Goal: Task Accomplishment & Management: Use online tool/utility

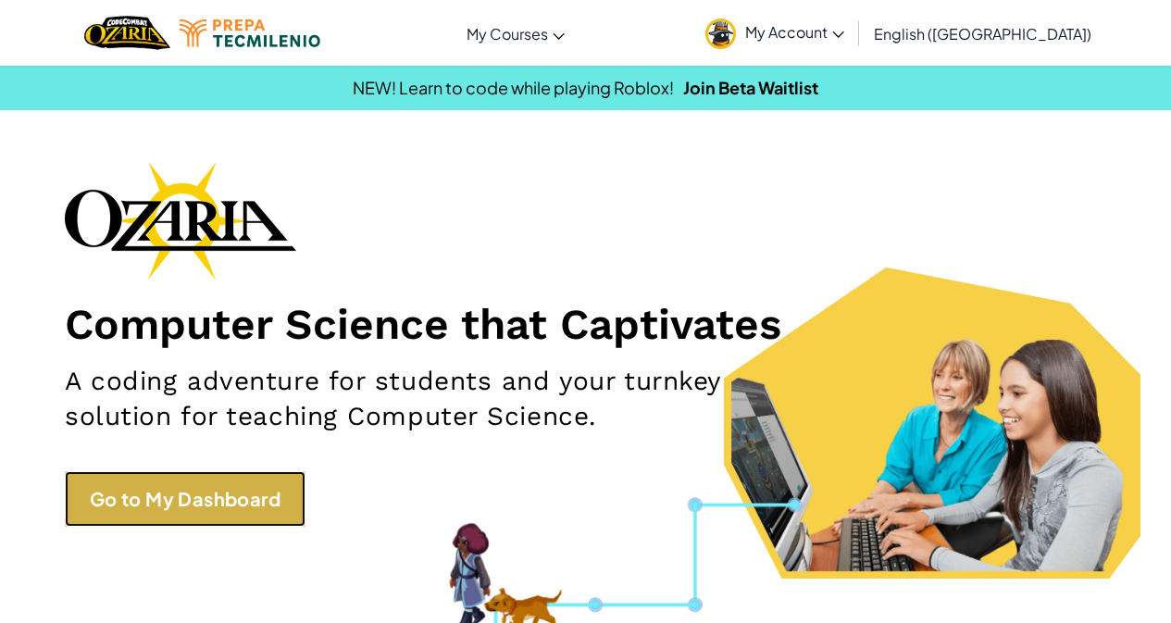
click at [241, 497] on link "Go to My Dashboard" at bounding box center [185, 499] width 241 height 56
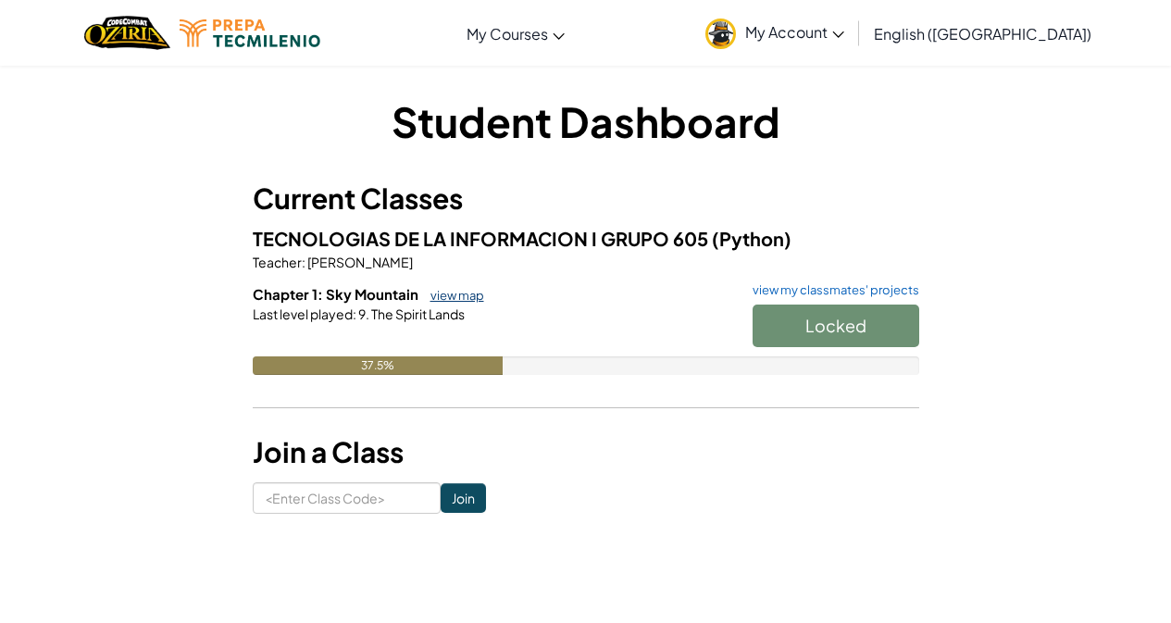
click at [467, 299] on link "view map" at bounding box center [452, 295] width 63 height 15
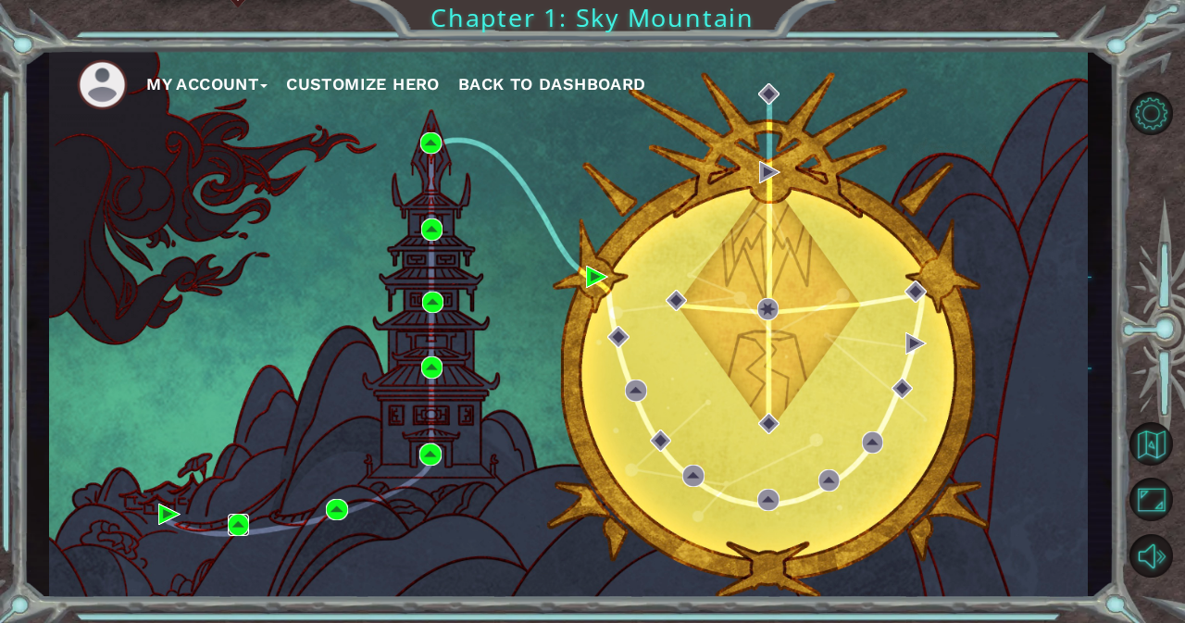
click at [243, 528] on img at bounding box center [239, 525] width 22 height 22
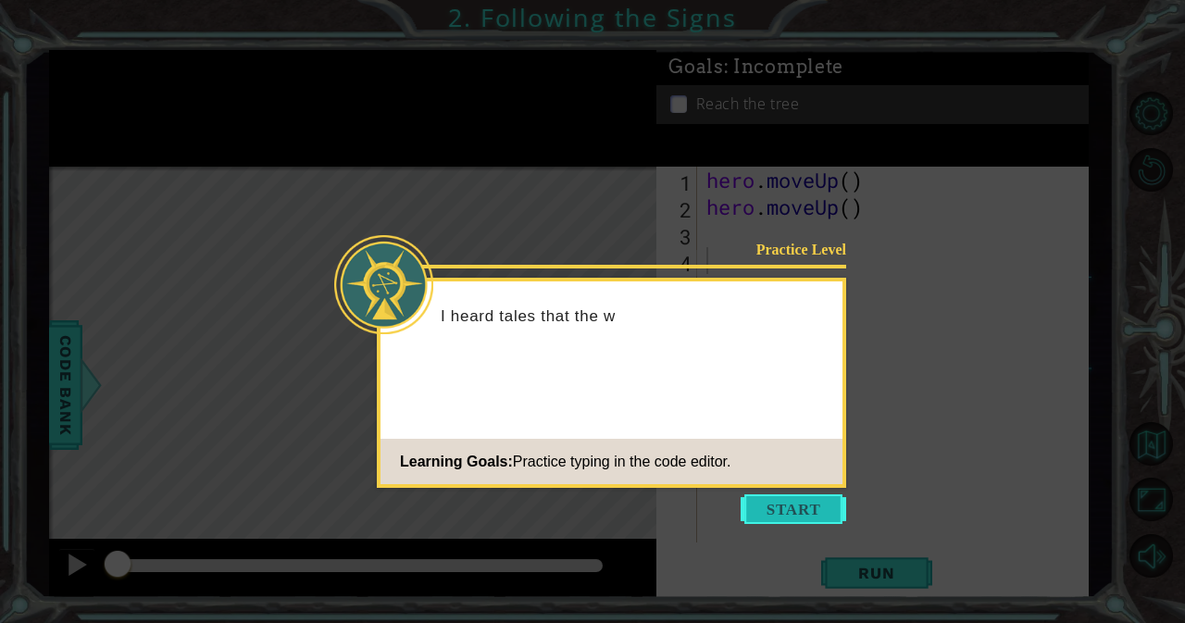
click at [798, 508] on button "Start" at bounding box center [794, 509] width 106 height 30
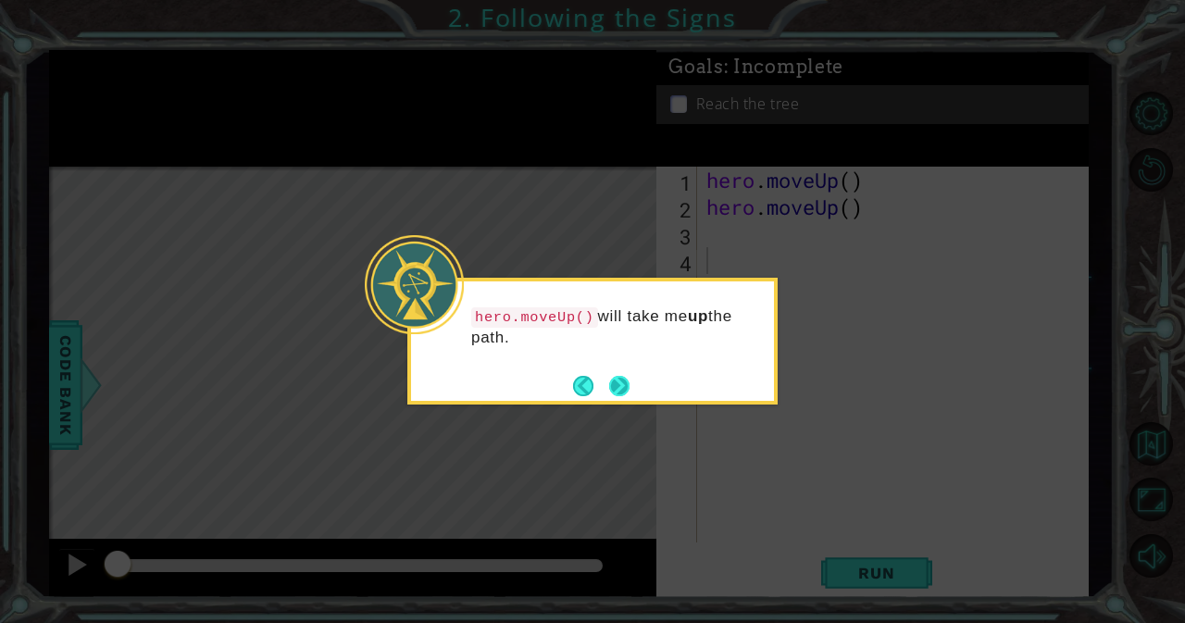
click at [619, 386] on button "Next" at bounding box center [619, 386] width 20 height 20
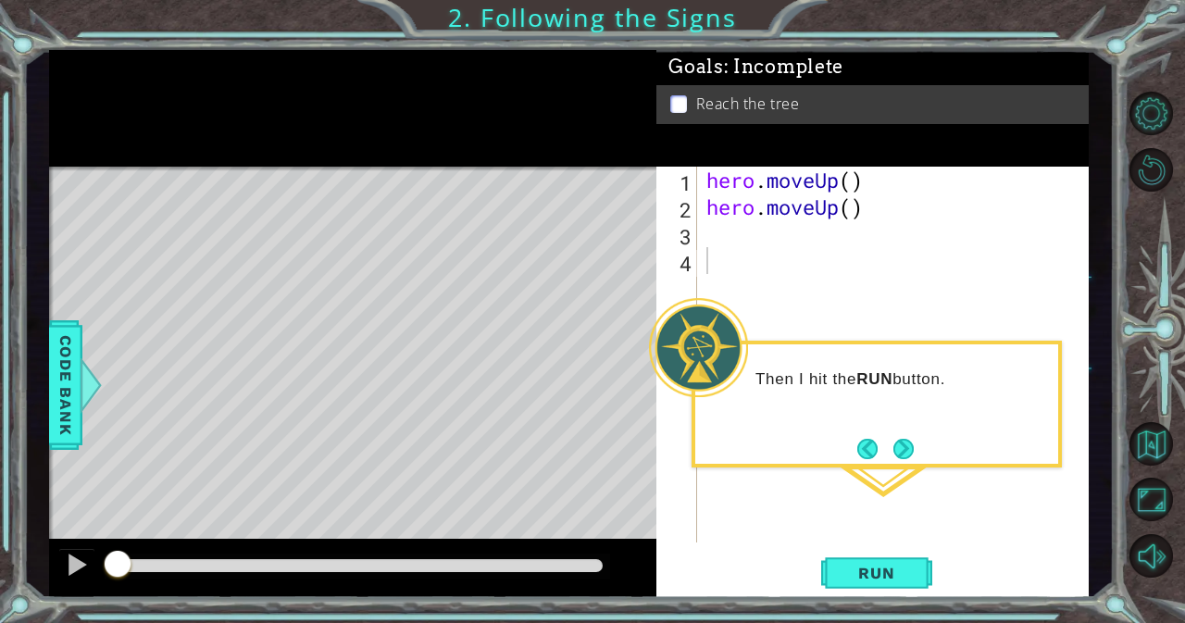
click at [865, 572] on span "Run" at bounding box center [876, 573] width 73 height 19
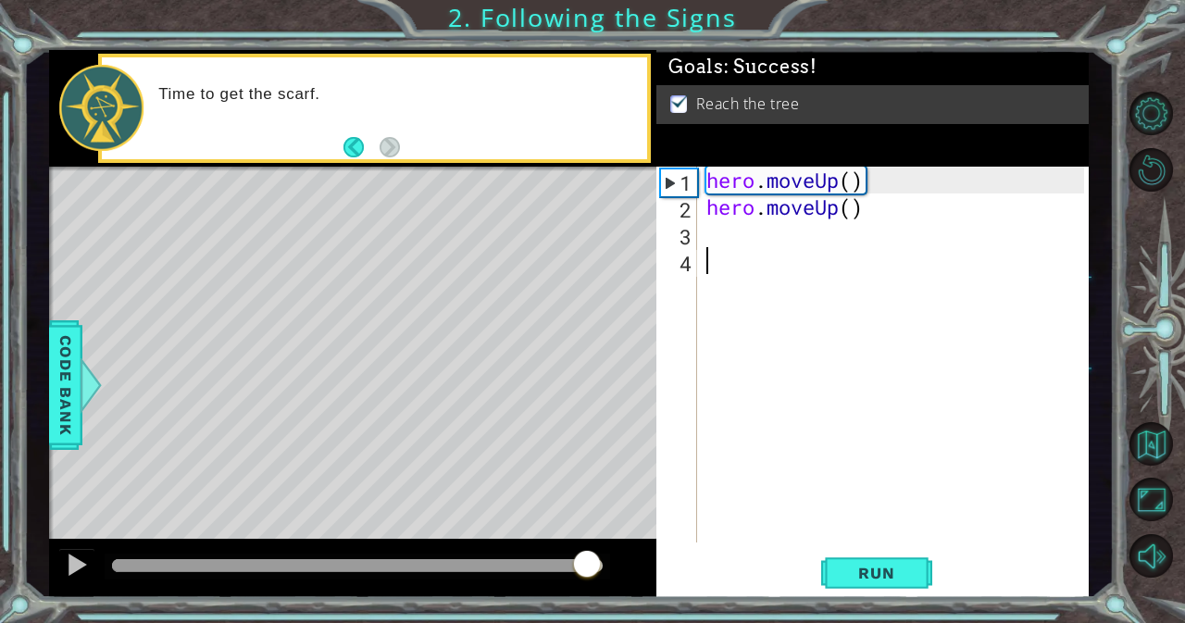
click at [592, 566] on div at bounding box center [357, 565] width 491 height 13
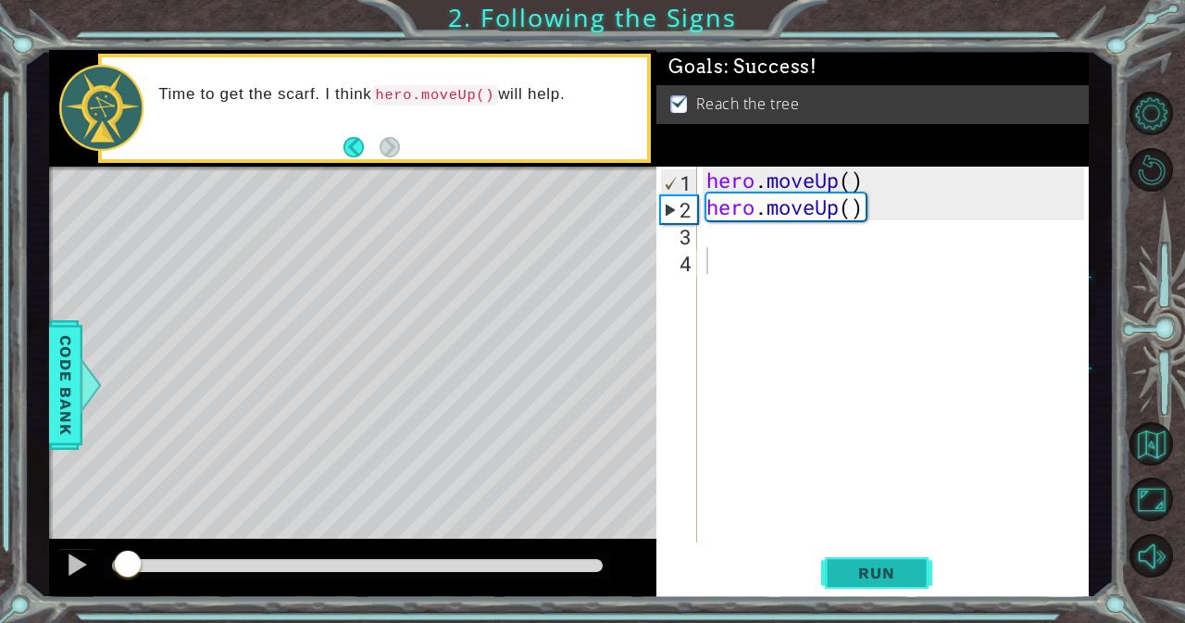
click at [893, 567] on span "Run" at bounding box center [876, 573] width 73 height 19
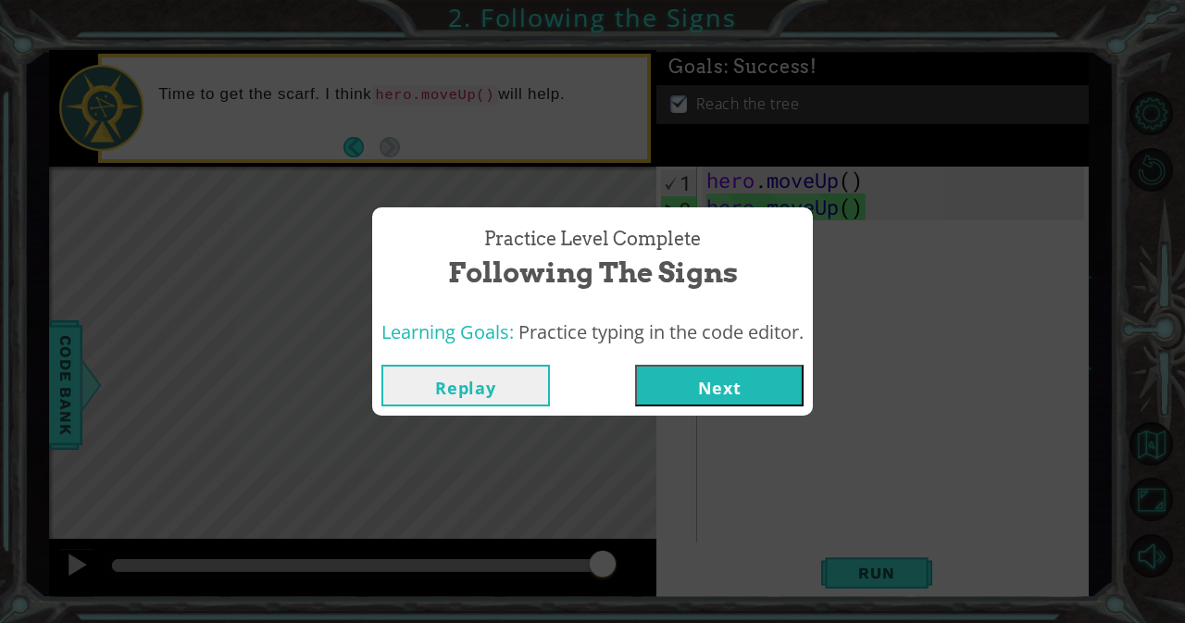
click at [690, 386] on button "Next" at bounding box center [719, 386] width 169 height 42
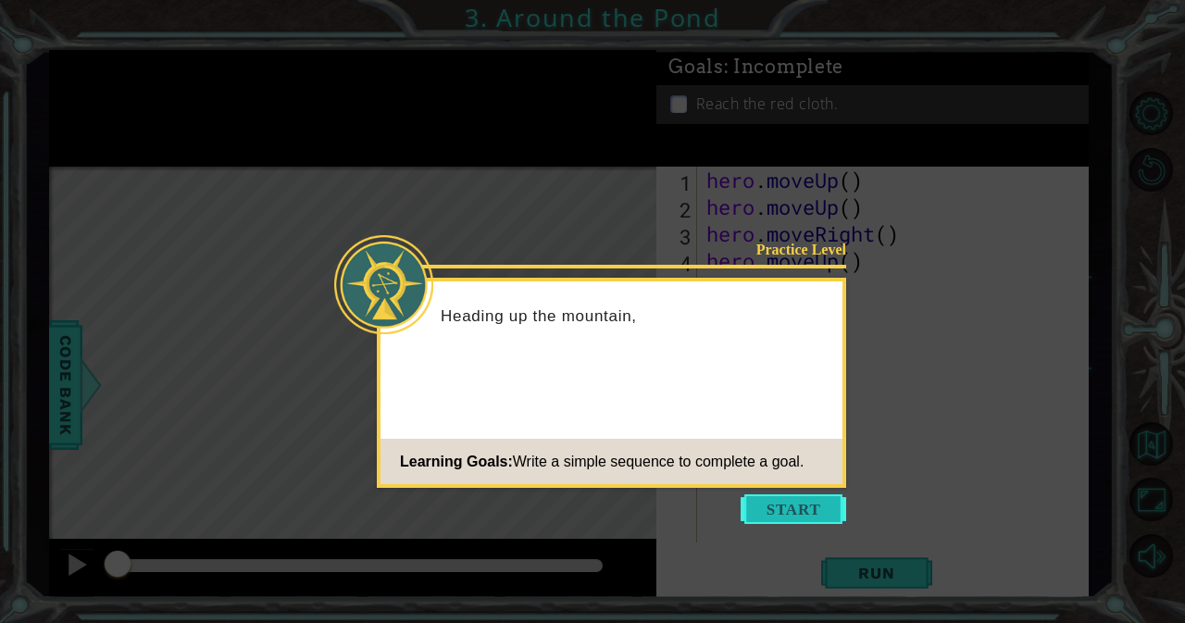
click at [783, 506] on button "Start" at bounding box center [794, 509] width 106 height 30
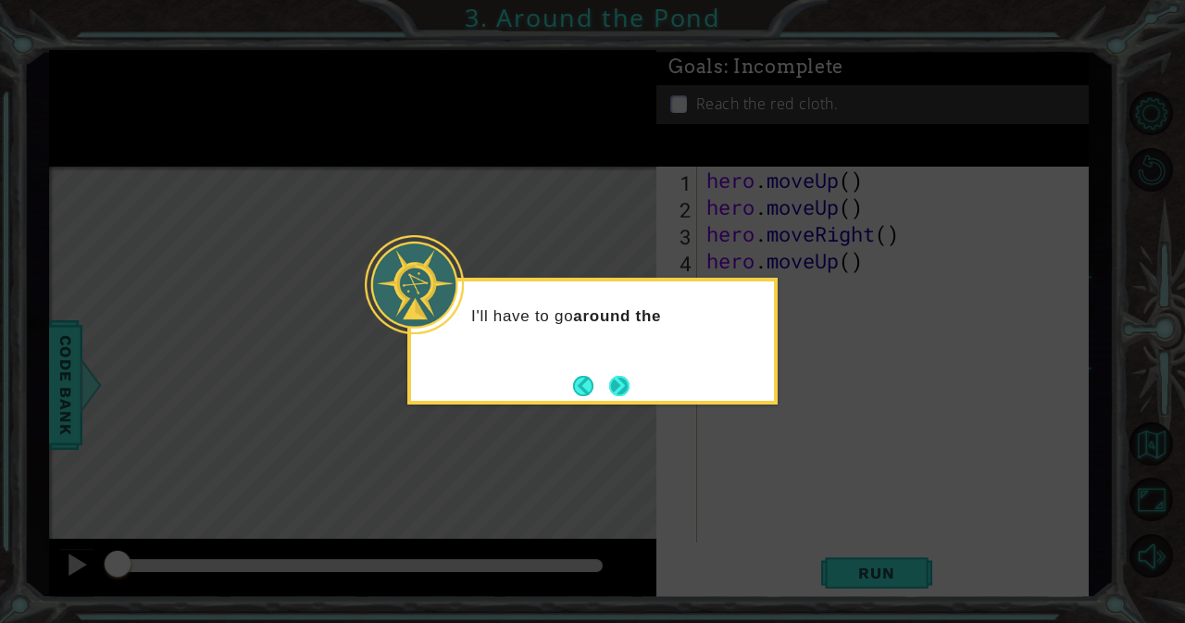
click at [615, 376] on button "Next" at bounding box center [619, 386] width 20 height 20
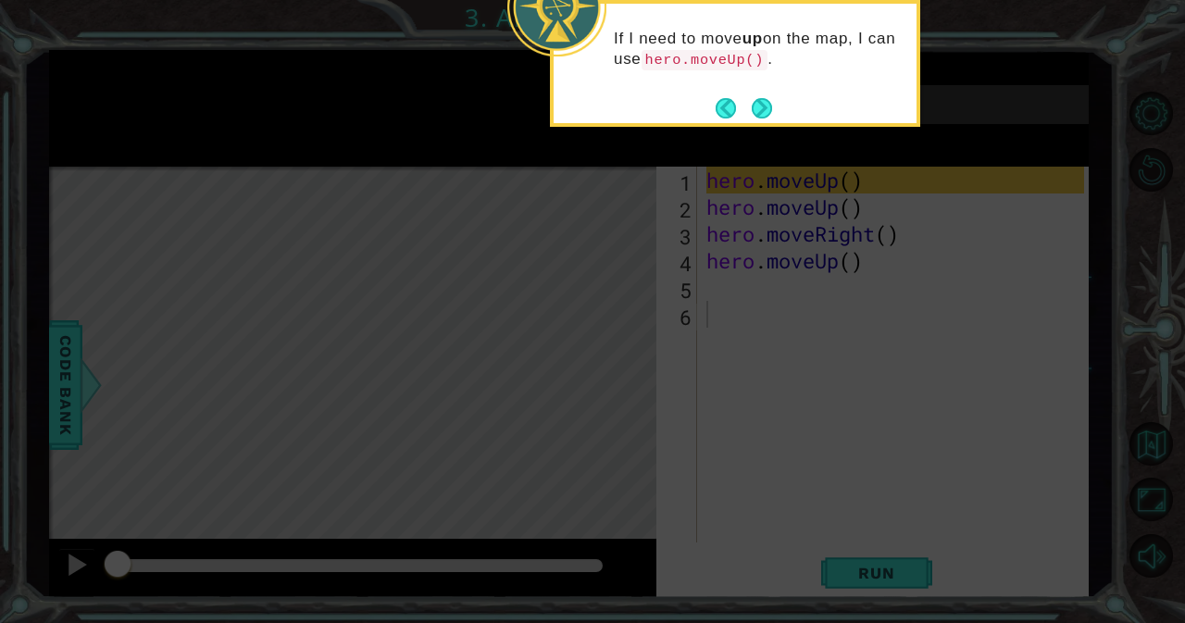
click at [781, 330] on icon at bounding box center [592, 311] width 1185 height 623
click at [756, 109] on button "Next" at bounding box center [762, 108] width 20 height 20
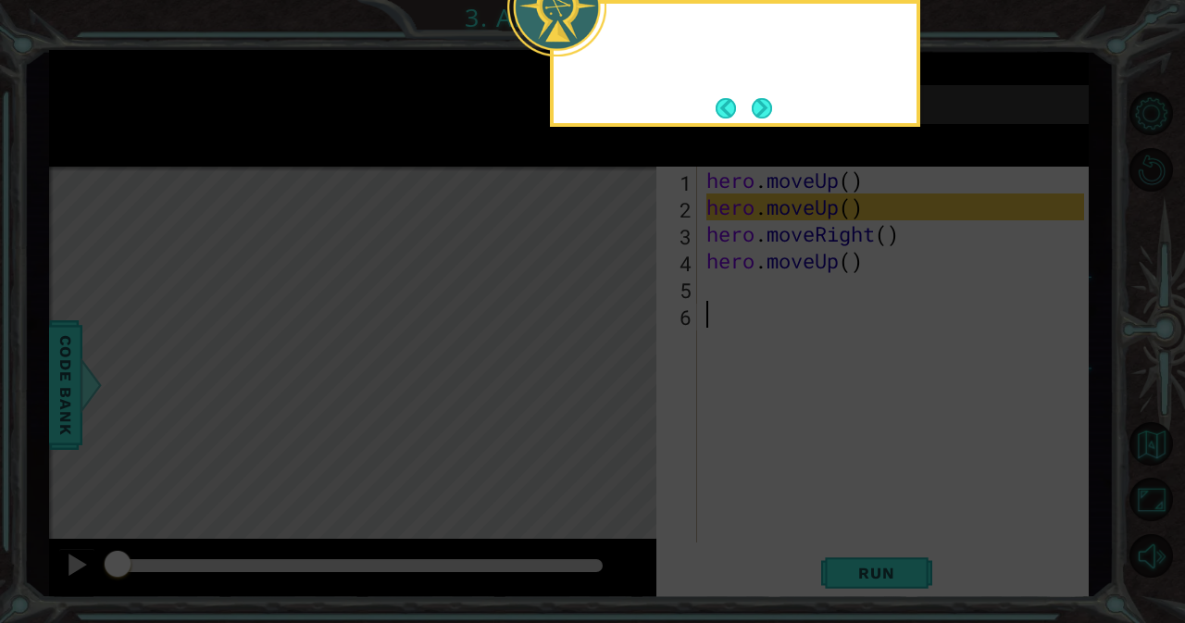
click at [756, 109] on button "Next" at bounding box center [762, 107] width 21 height 21
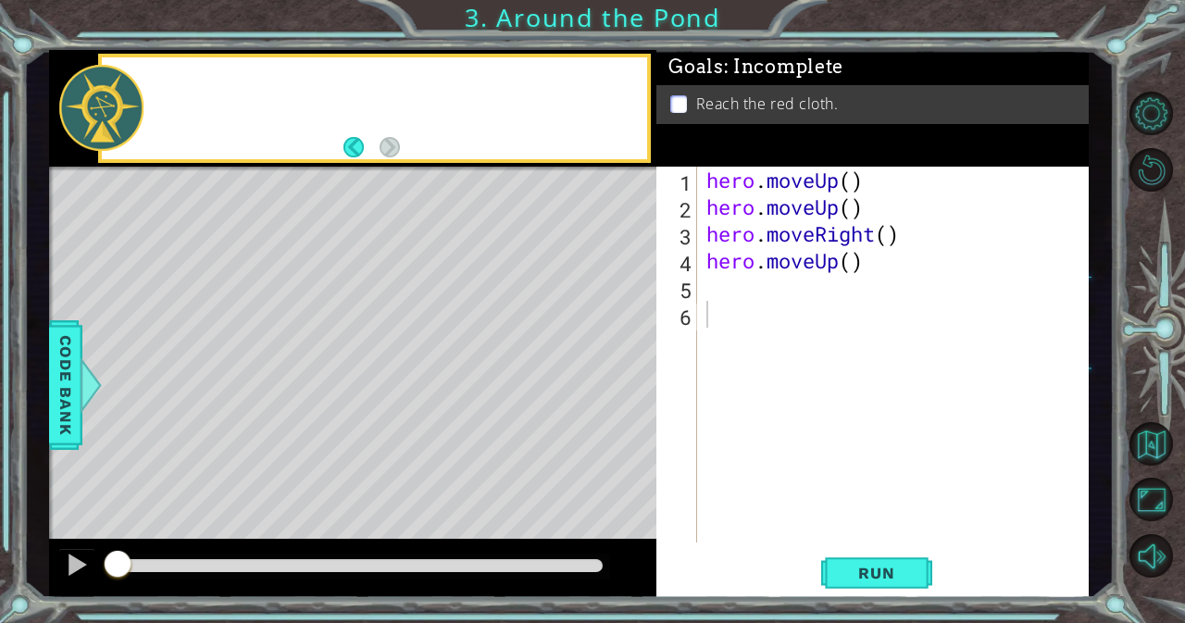
click at [756, 109] on p "Reach the red cloth." at bounding box center [767, 104] width 143 height 20
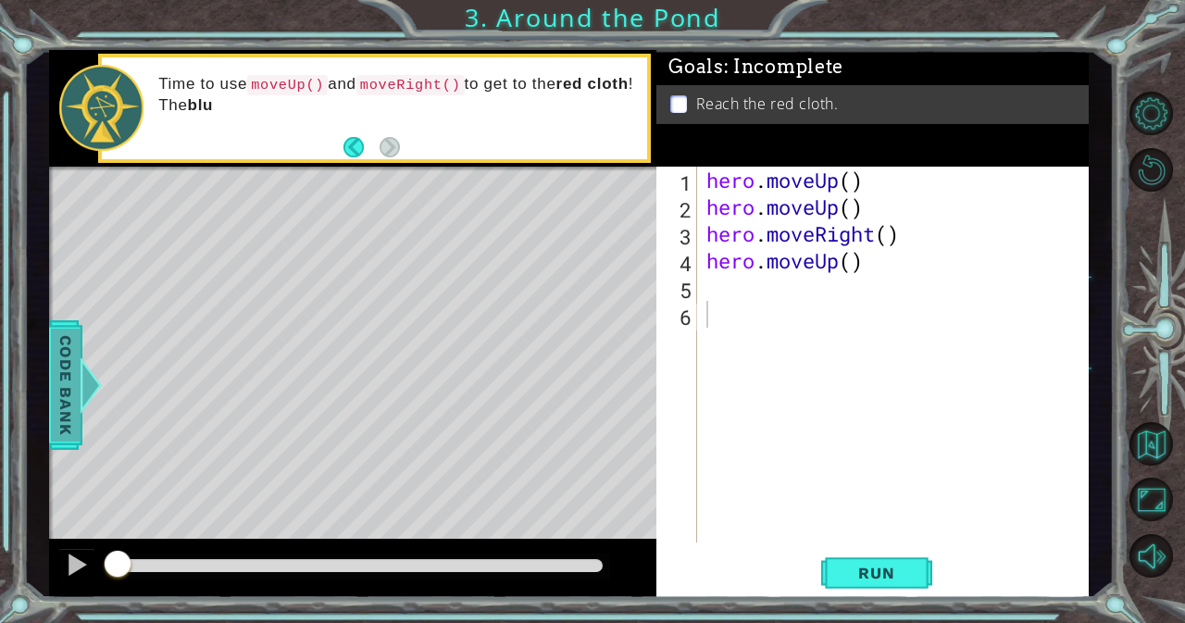
click at [72, 393] on span "Code Bank" at bounding box center [66, 385] width 30 height 113
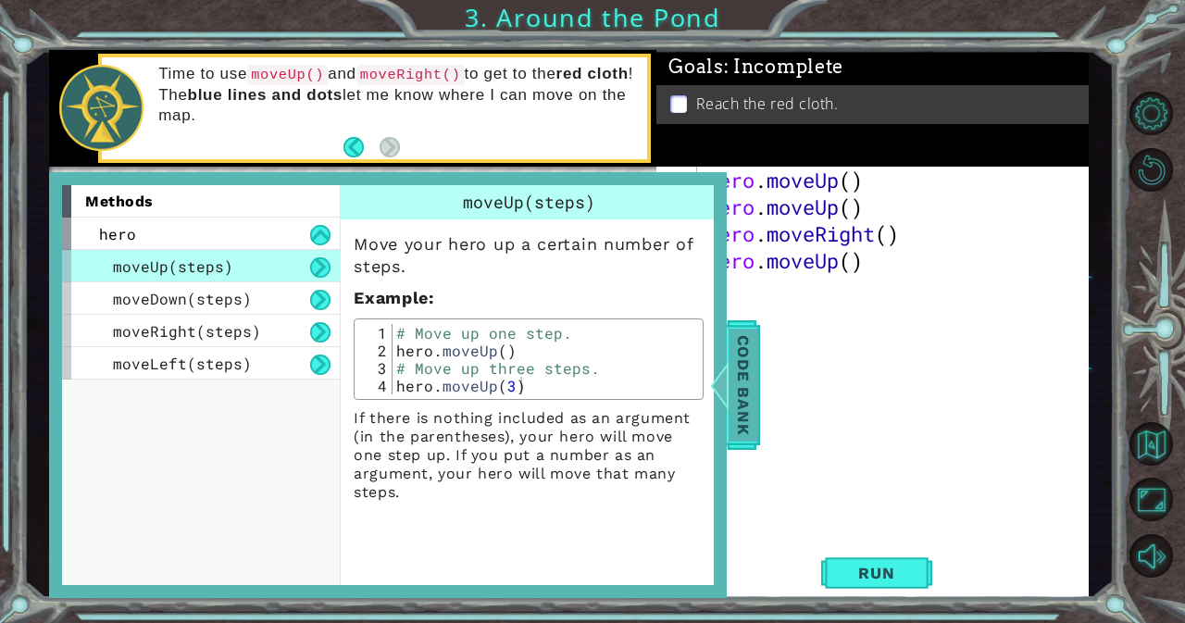
click at [750, 362] on span "Code Bank" at bounding box center [744, 385] width 30 height 113
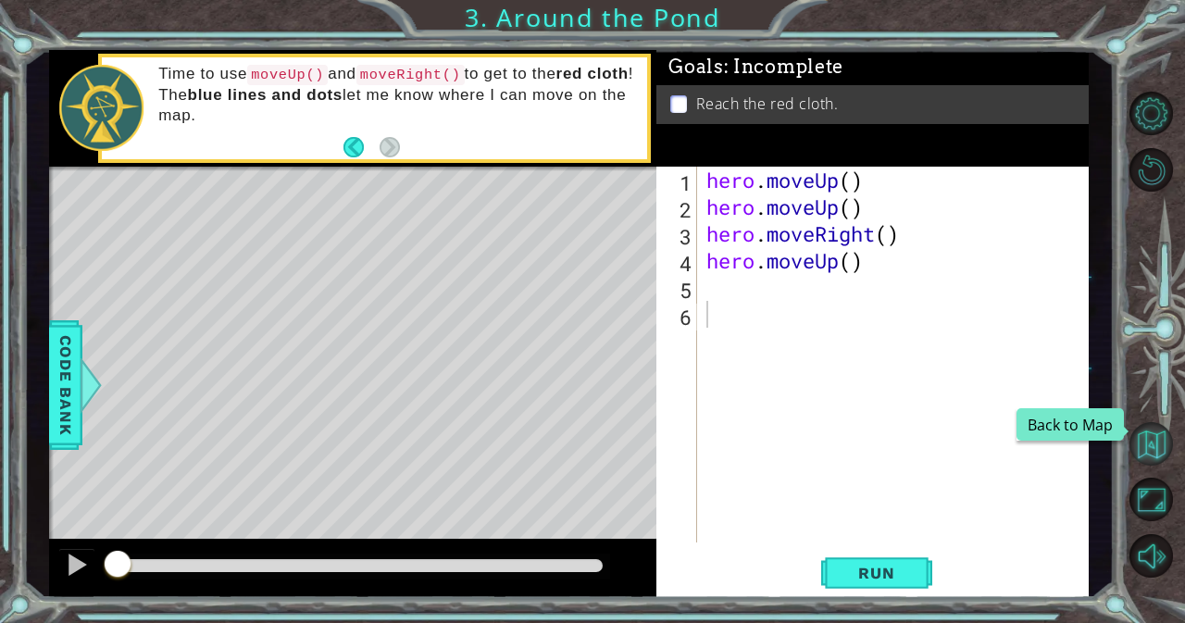
click at [1152, 431] on button "Back to Map" at bounding box center [1152, 444] width 44 height 44
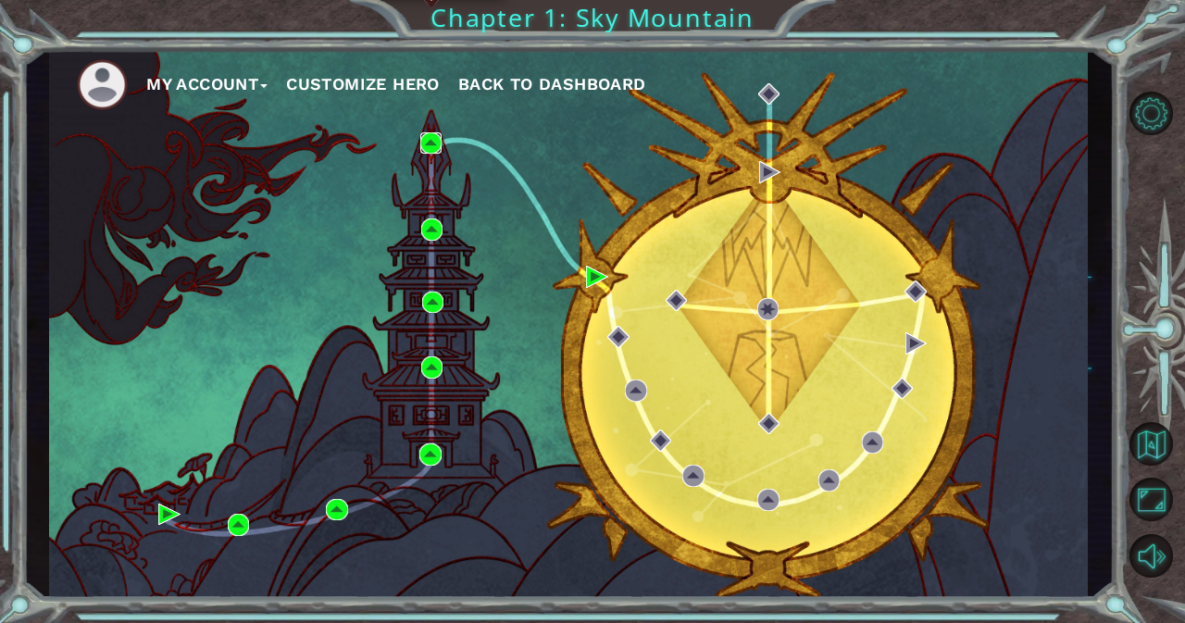
click at [420, 152] on img at bounding box center [431, 143] width 22 height 22
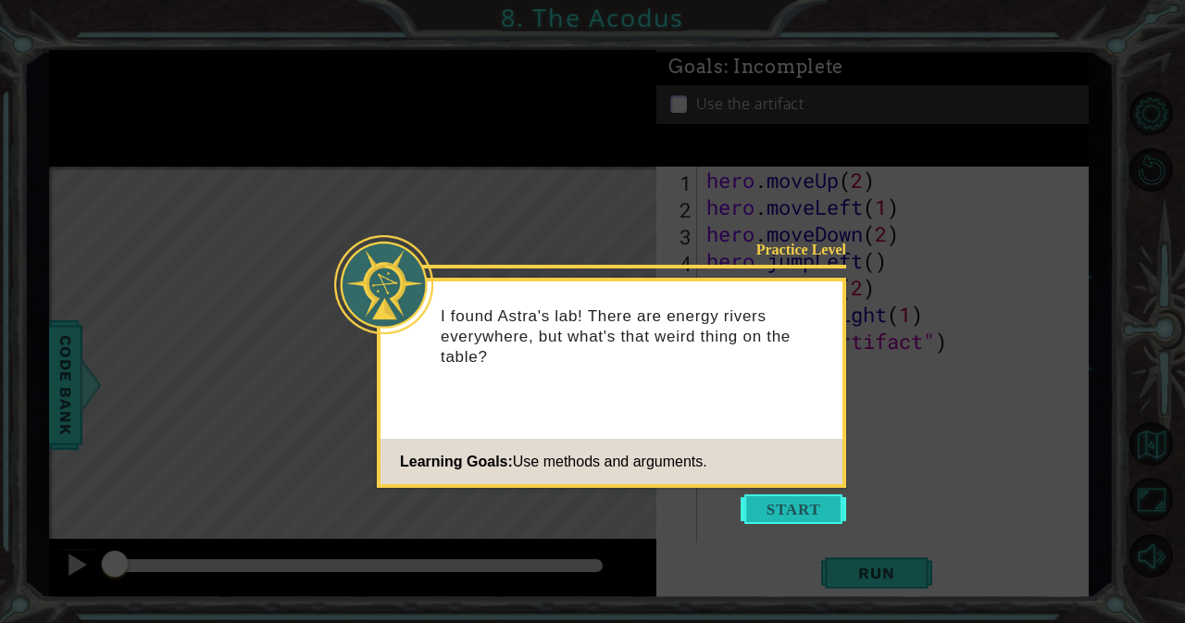
click at [780, 513] on button "Start" at bounding box center [794, 509] width 106 height 30
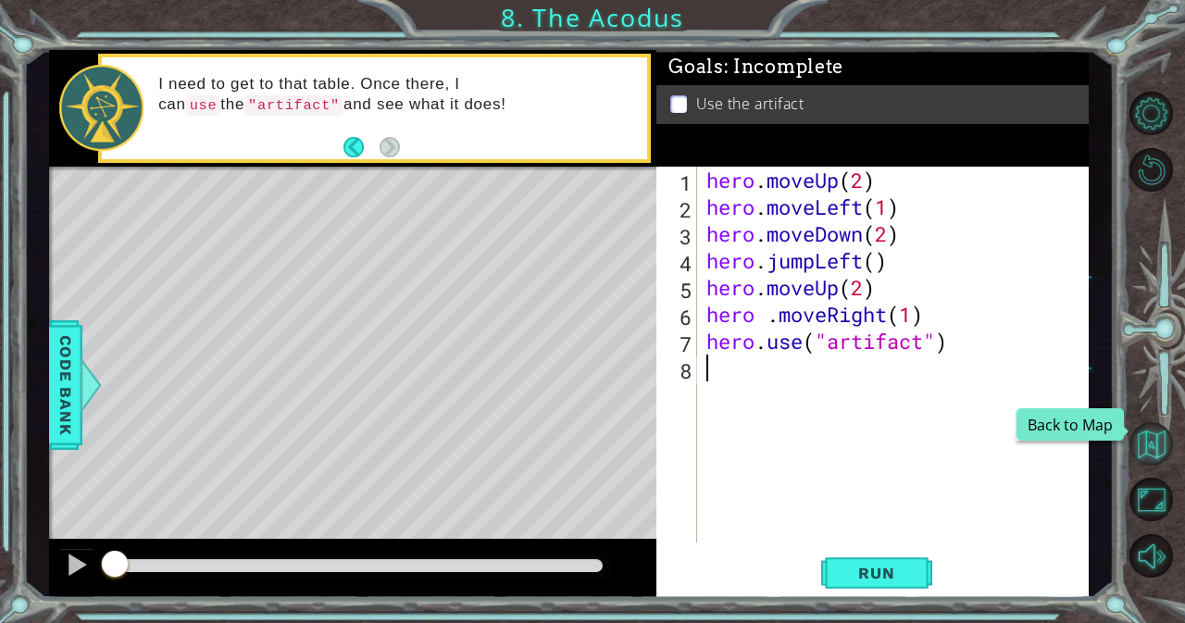
click at [1158, 442] on button "Back to Map" at bounding box center [1152, 444] width 44 height 44
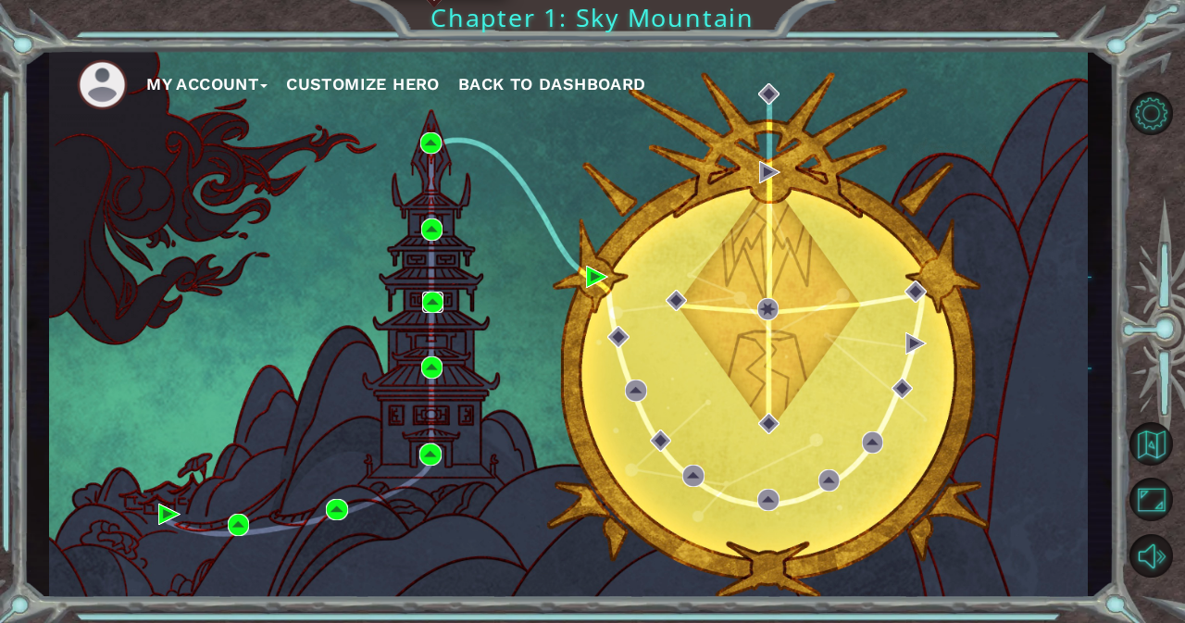
click at [432, 308] on img at bounding box center [433, 303] width 22 height 22
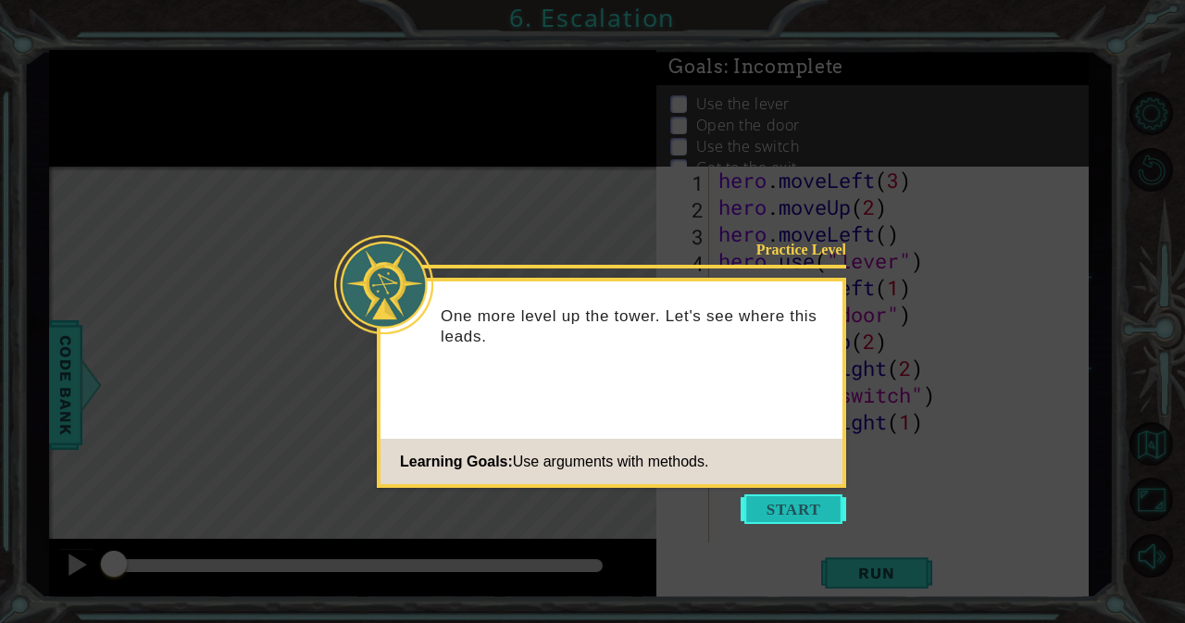
click at [789, 501] on button "Start" at bounding box center [794, 509] width 106 height 30
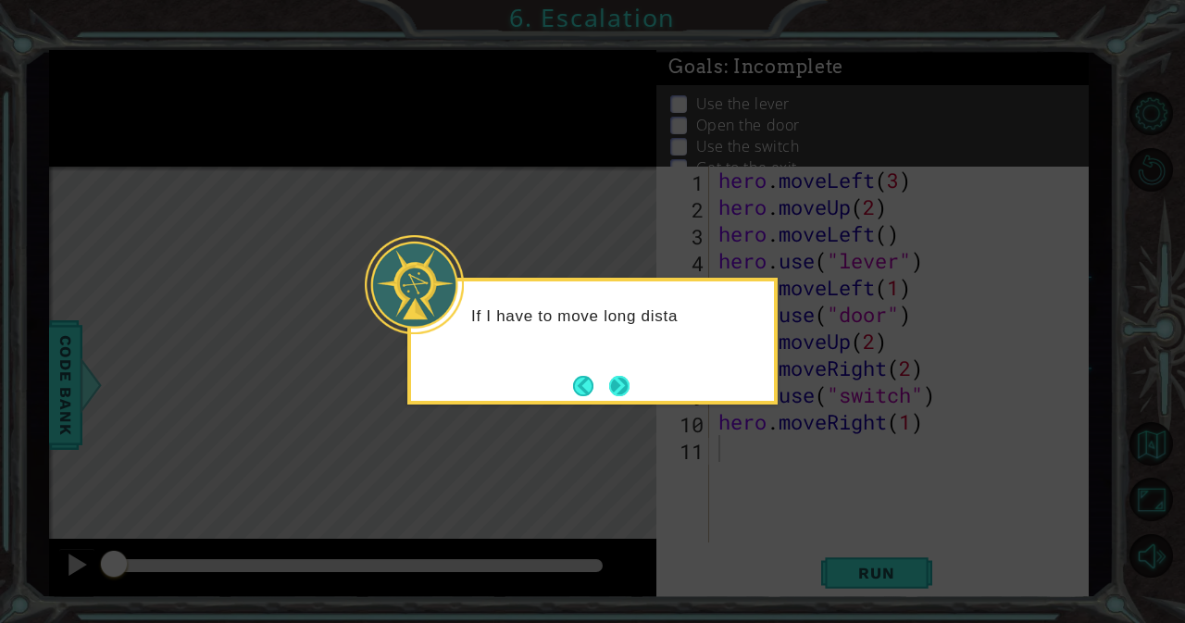
click at [618, 376] on button "Next" at bounding box center [619, 386] width 20 height 20
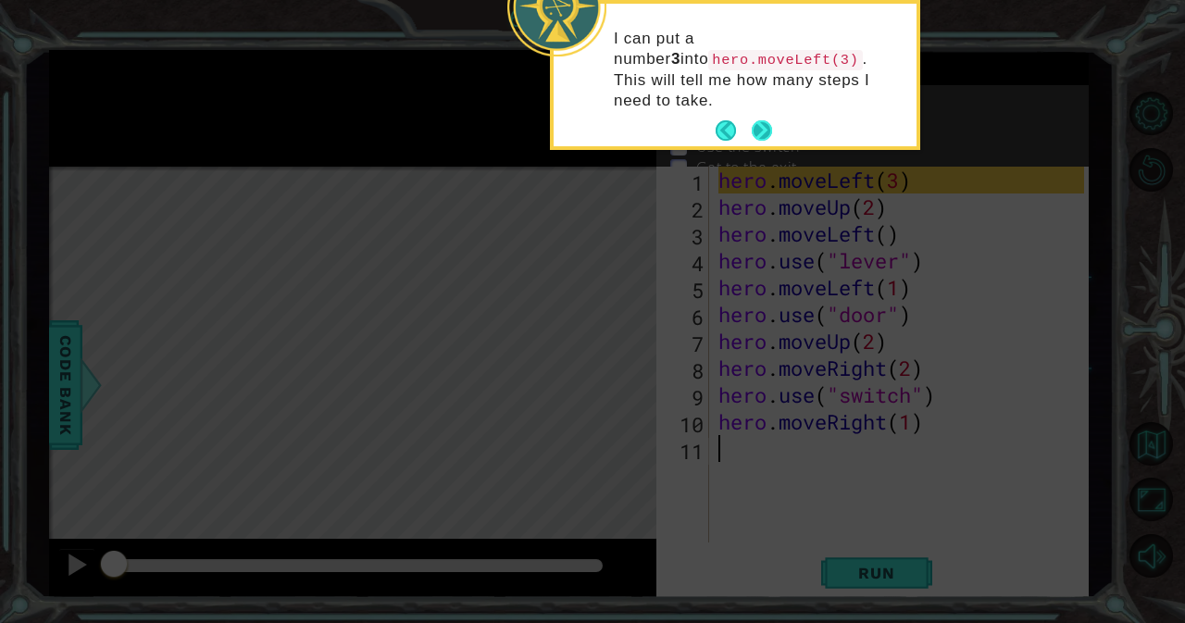
click at [754, 120] on button "Next" at bounding box center [762, 130] width 20 height 20
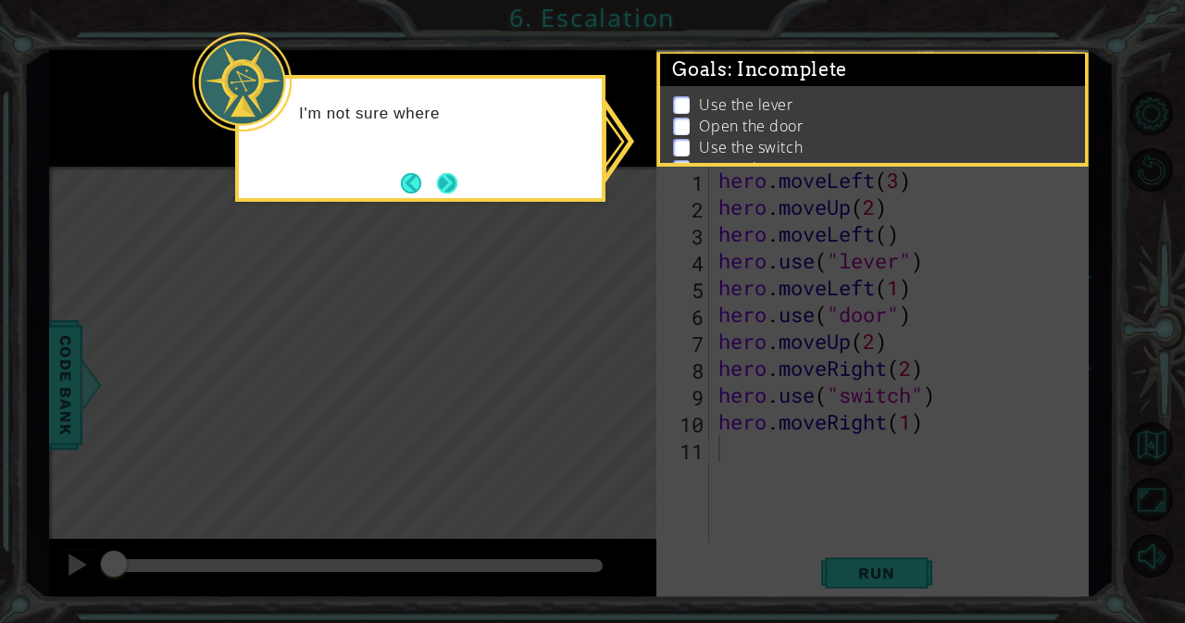
click at [450, 185] on button "Next" at bounding box center [447, 183] width 20 height 20
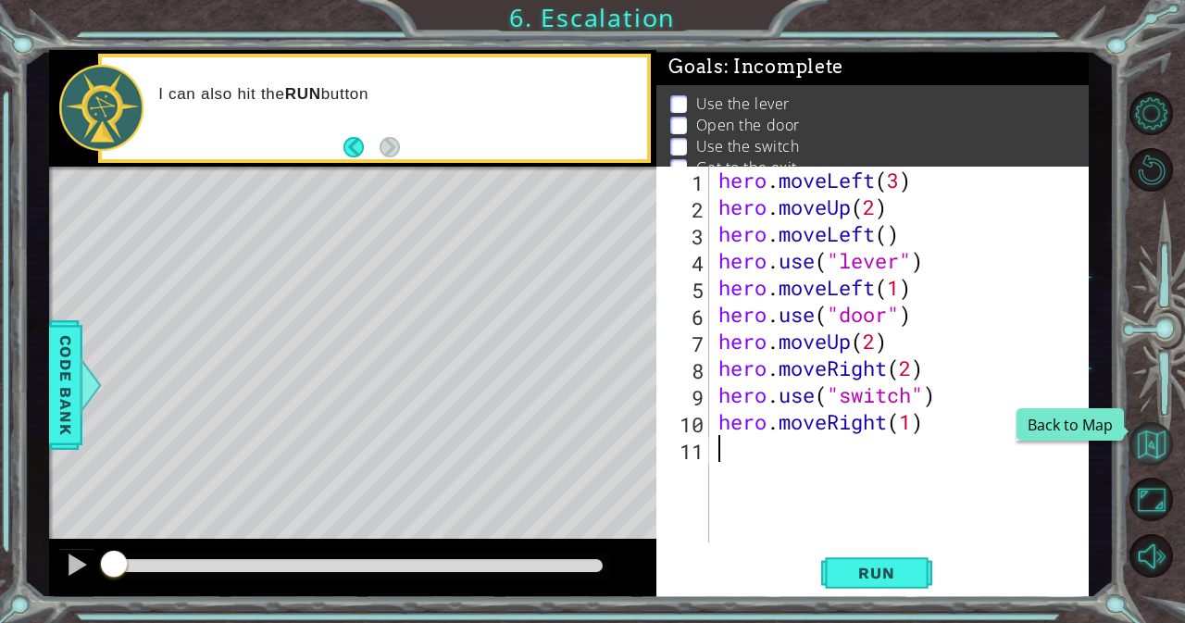
click at [1155, 432] on button "Back to Map" at bounding box center [1152, 444] width 44 height 44
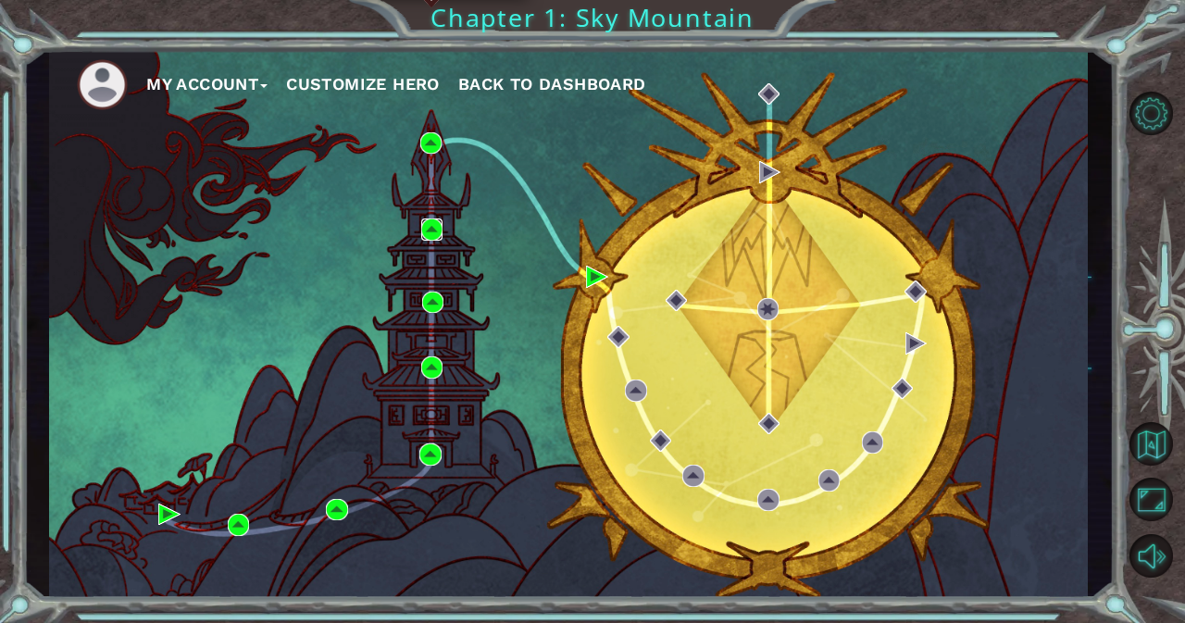
click at [428, 231] on img at bounding box center [432, 230] width 22 height 22
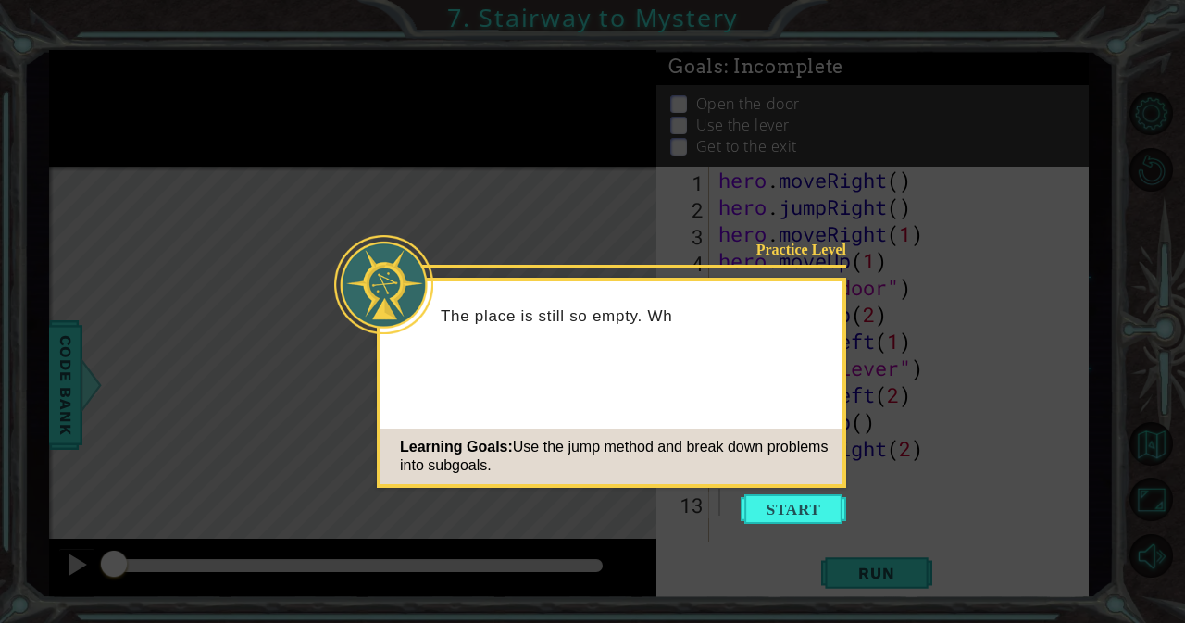
click at [797, 488] on icon at bounding box center [592, 311] width 1185 height 623
click at [797, 502] on button "Start" at bounding box center [794, 509] width 106 height 30
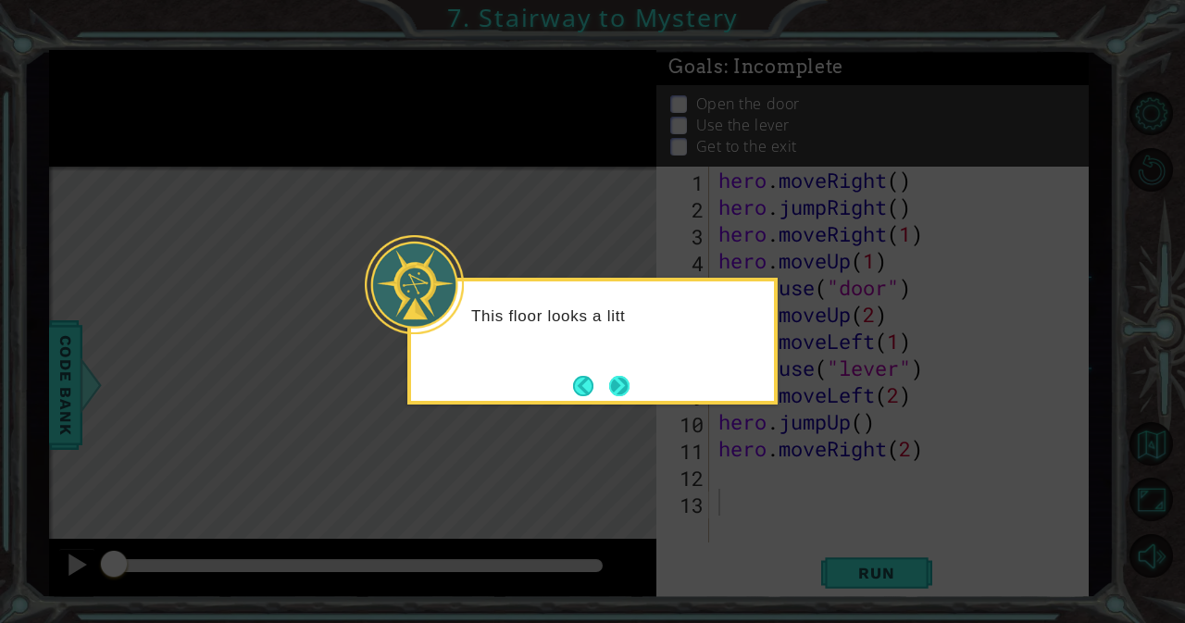
click at [613, 376] on button "Next" at bounding box center [619, 386] width 20 height 20
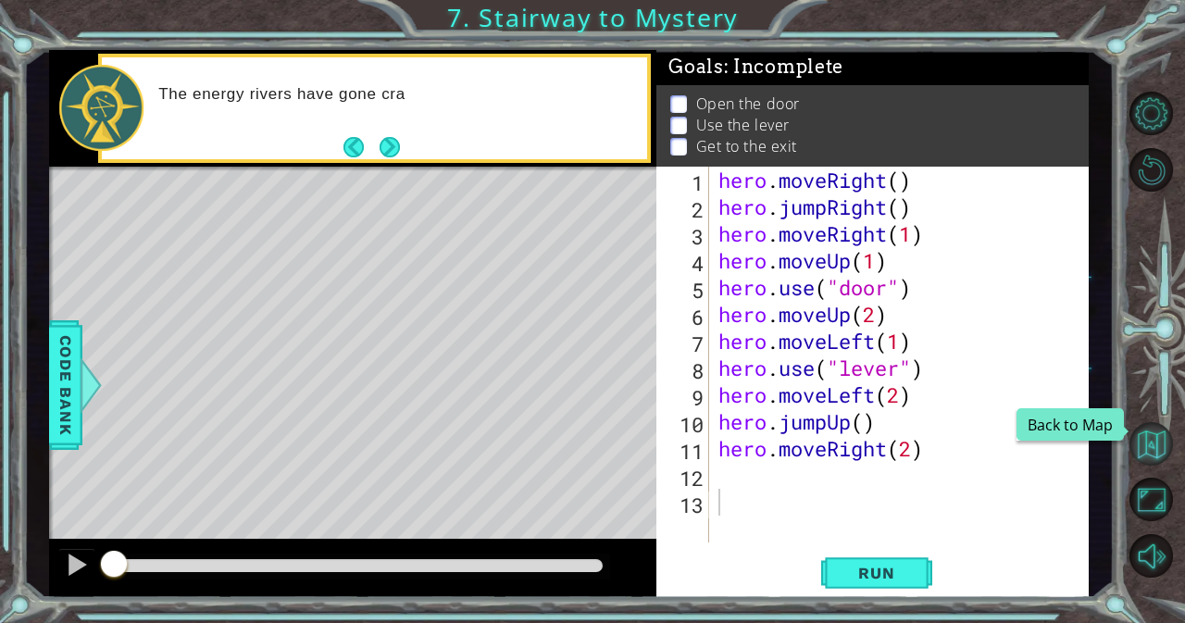
click at [1153, 434] on button "Back to Map" at bounding box center [1152, 444] width 44 height 44
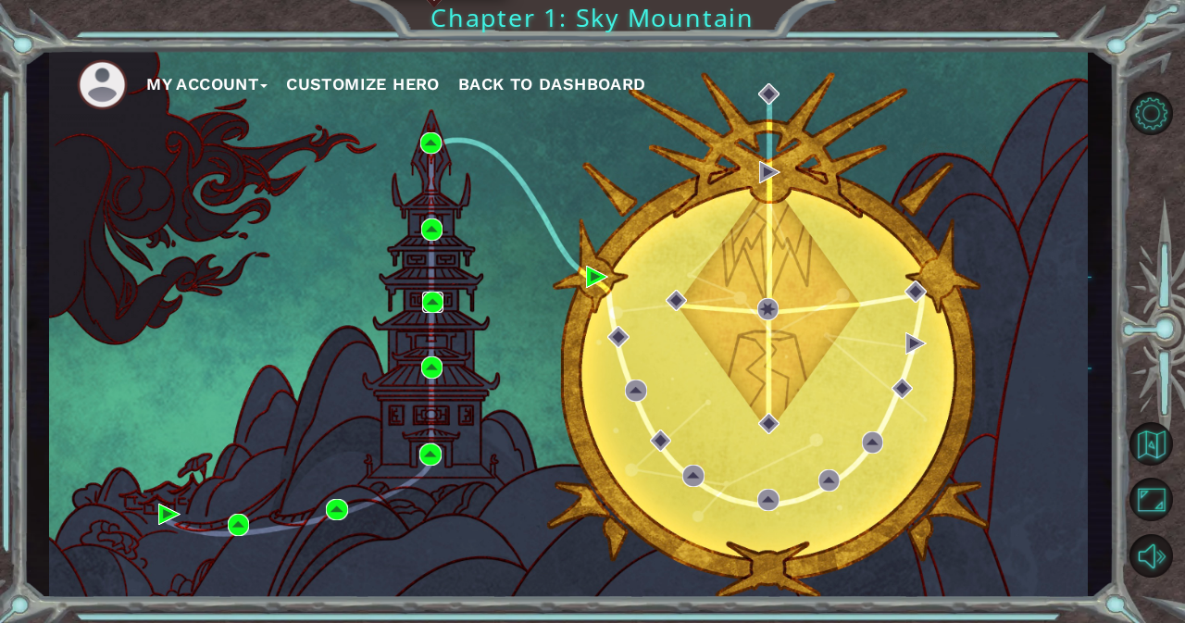
click at [430, 300] on img at bounding box center [433, 303] width 22 height 22
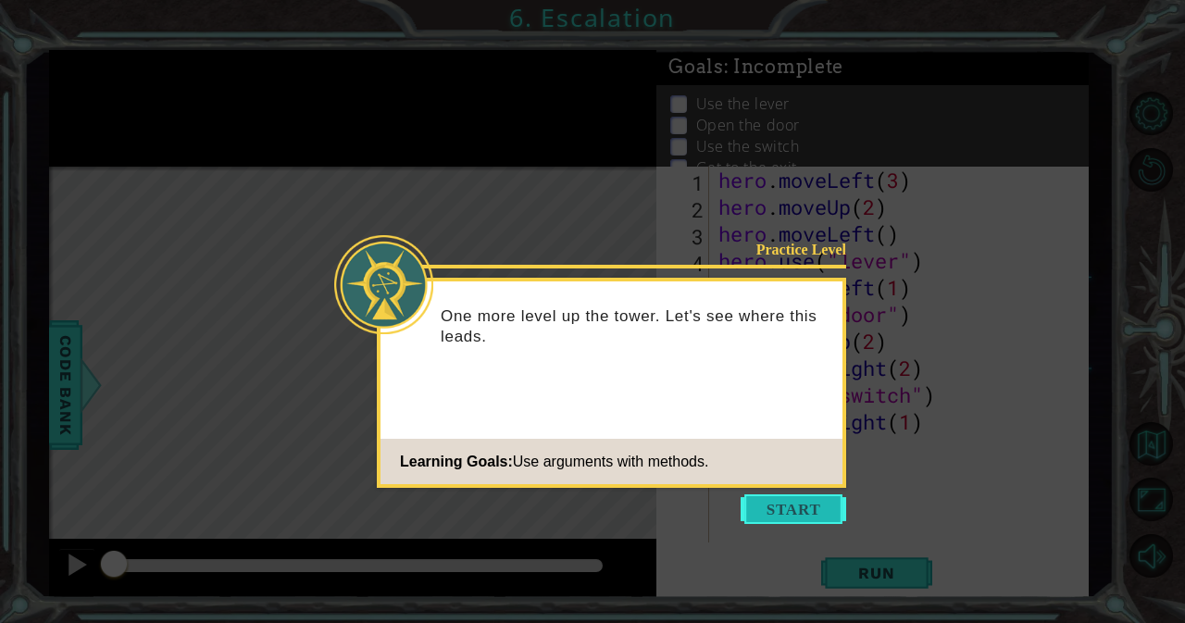
click at [803, 500] on button "Start" at bounding box center [794, 509] width 106 height 30
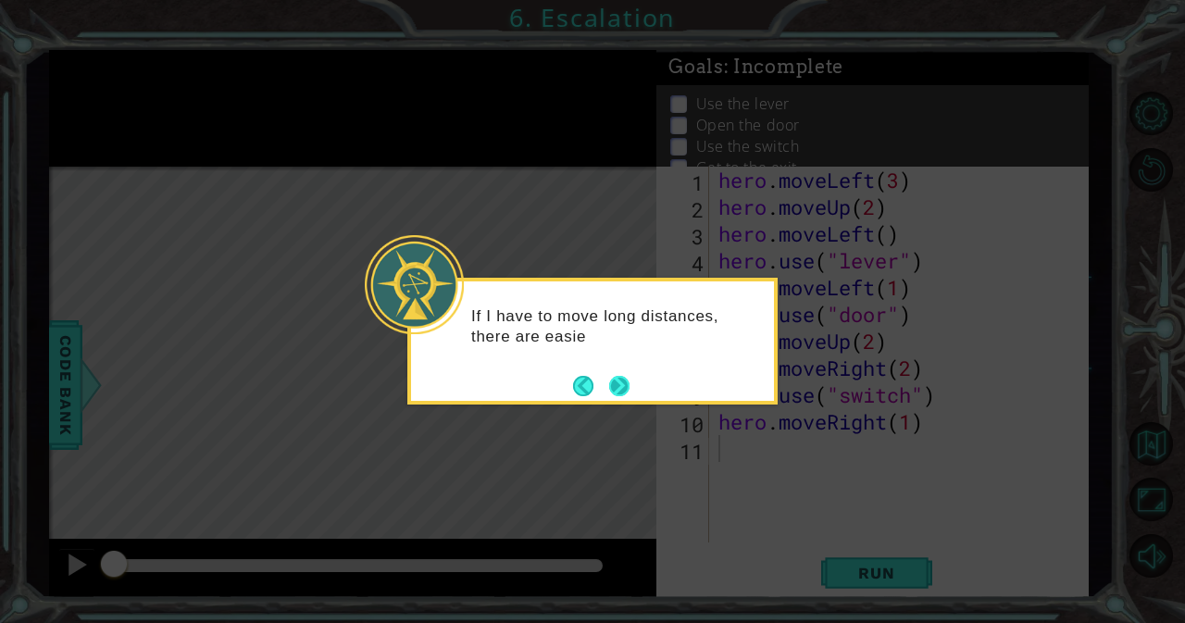
click at [611, 381] on button "Next" at bounding box center [619, 386] width 20 height 20
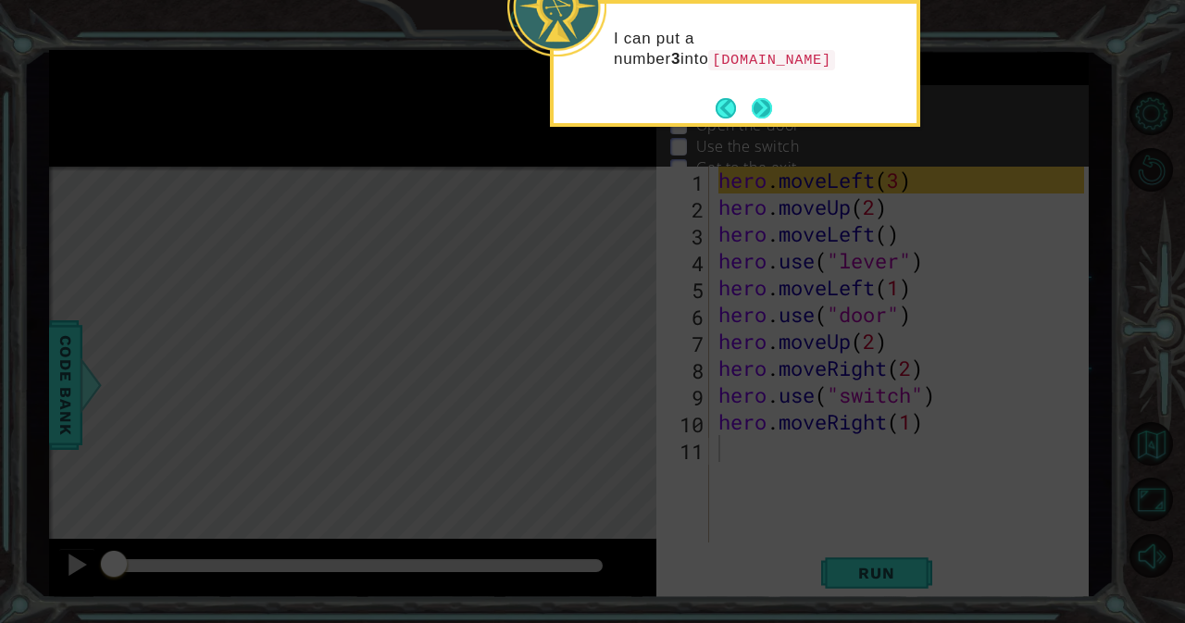
click at [761, 98] on button "Next" at bounding box center [762, 108] width 20 height 20
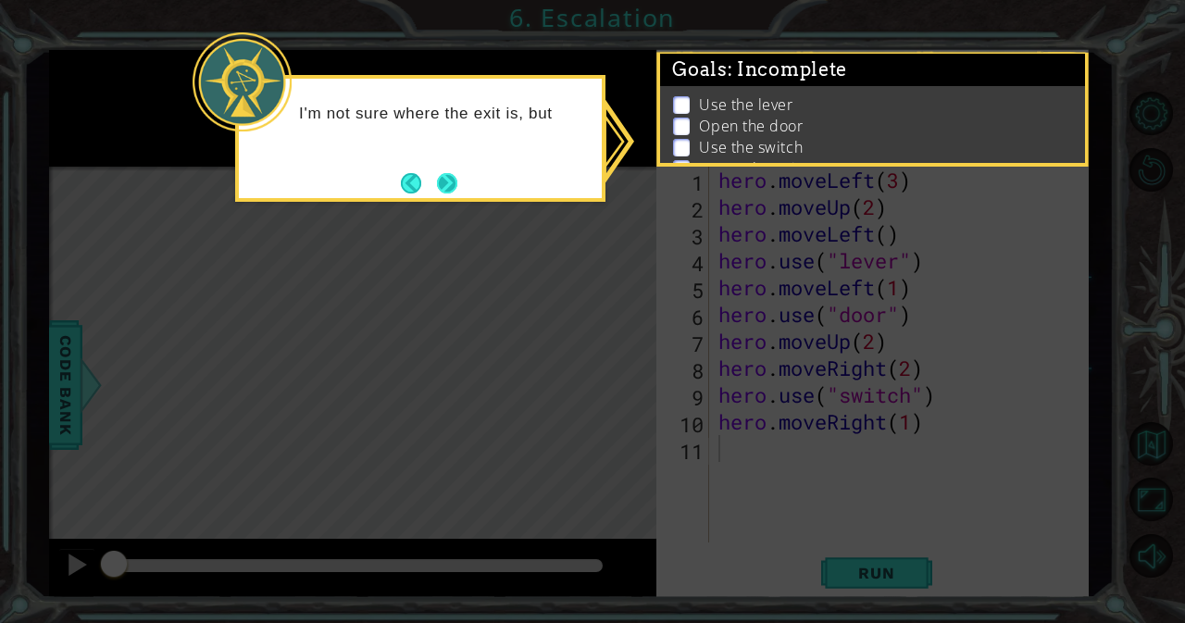
click at [438, 178] on button "Next" at bounding box center [447, 183] width 20 height 20
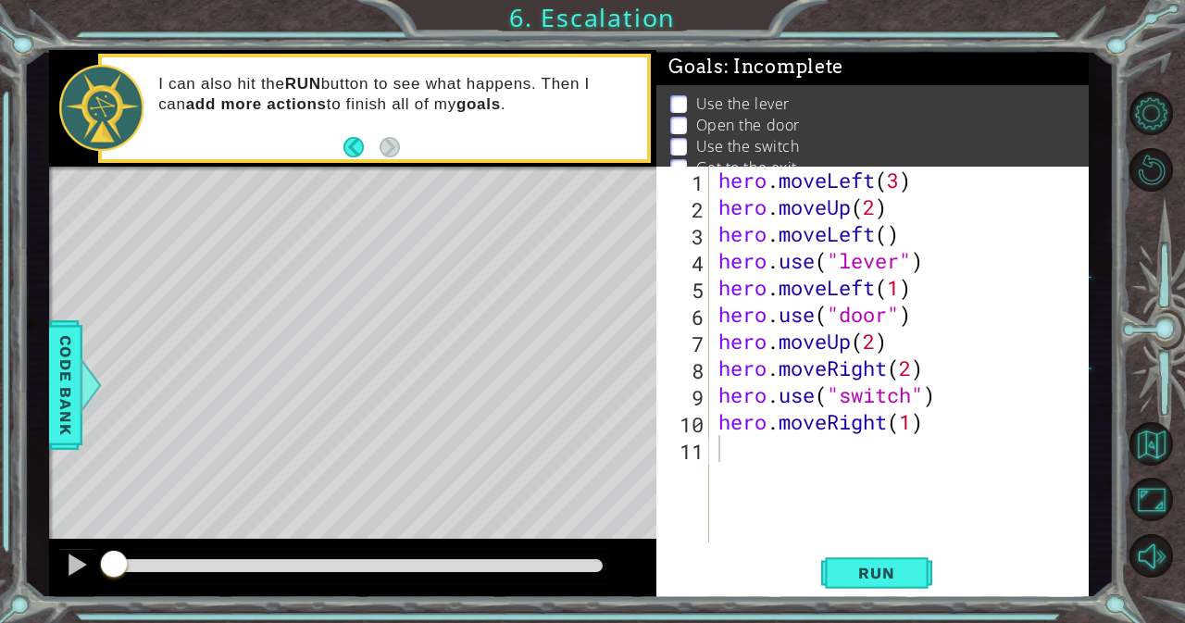
type textarea "hero.moveLeft()"
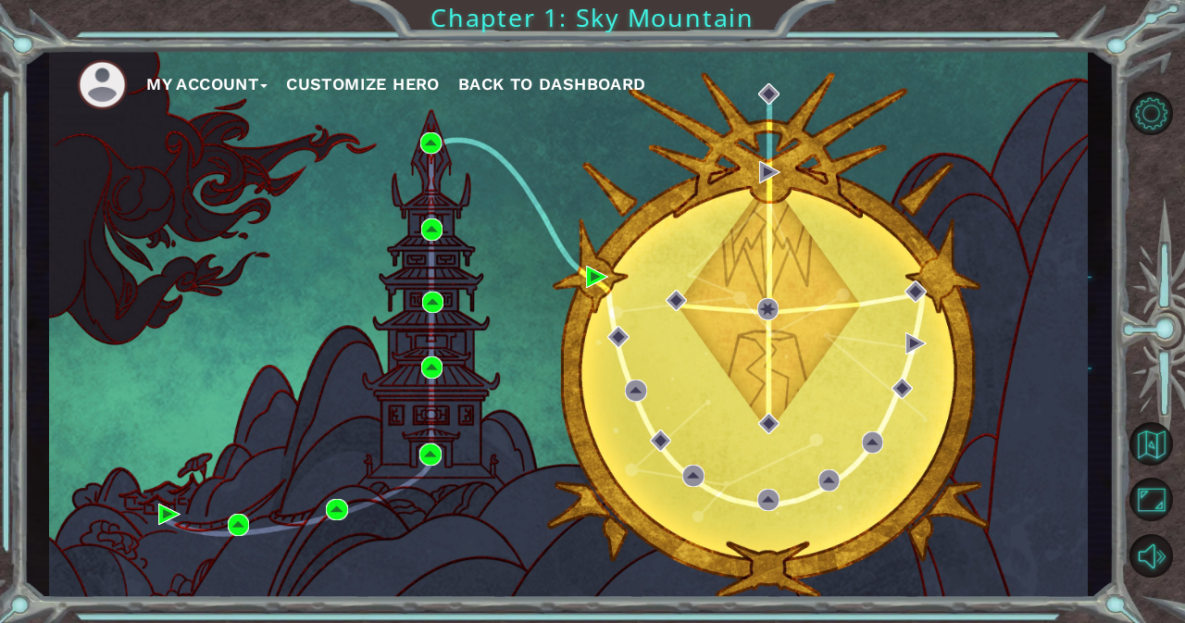
drag, startPoint x: 713, startPoint y: 169, endPoint x: 338, endPoint y: 357, distance: 419.9
click at [338, 357] on div "My Account Customize Hero Back to Dashboard" at bounding box center [568, 324] width 1039 height 548
click at [430, 304] on img at bounding box center [433, 303] width 22 height 22
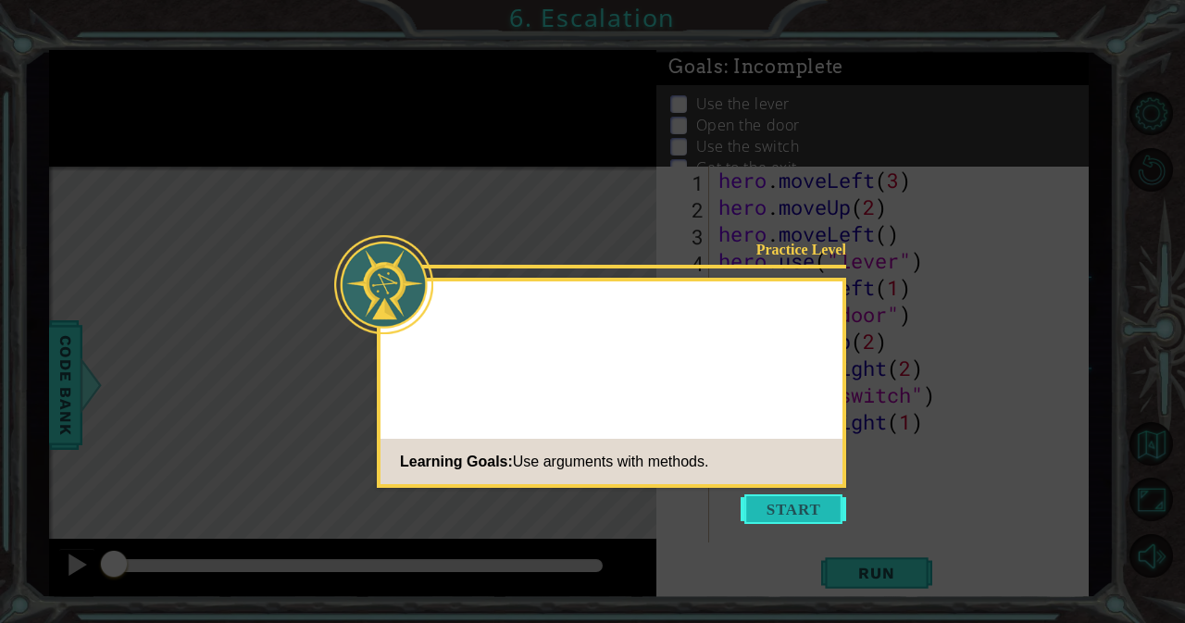
click at [780, 506] on button "Start" at bounding box center [794, 509] width 106 height 30
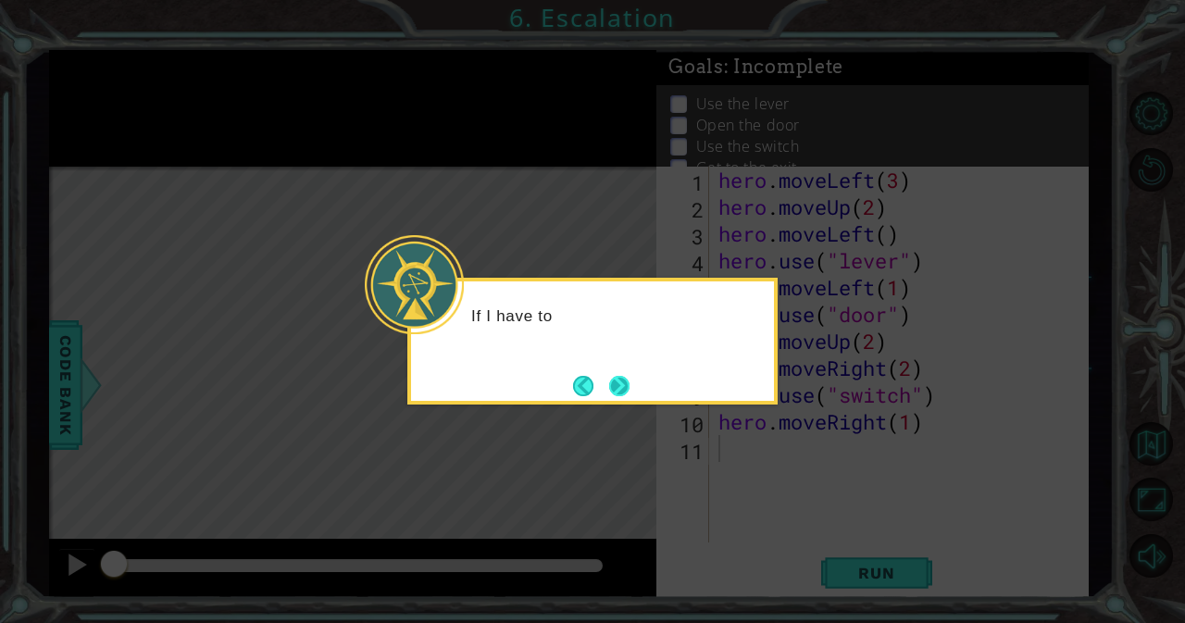
click at [616, 376] on button "Next" at bounding box center [619, 386] width 20 height 20
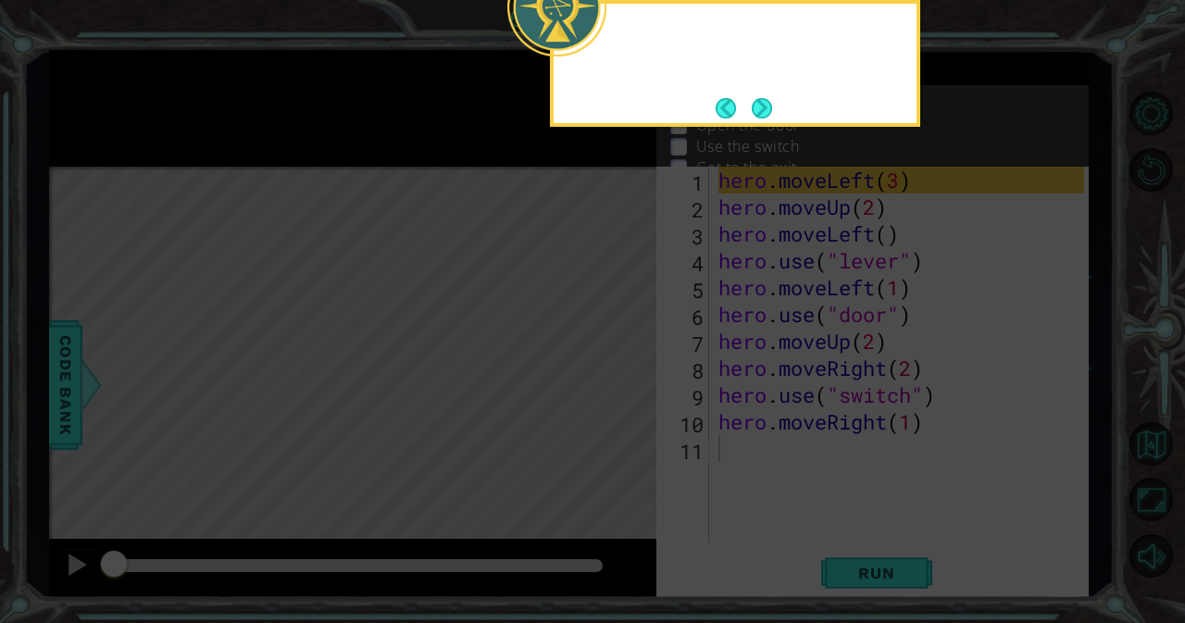
click at [616, 376] on icon at bounding box center [592, 311] width 1185 height 623
click at [769, 118] on button "Next" at bounding box center [762, 108] width 20 height 20
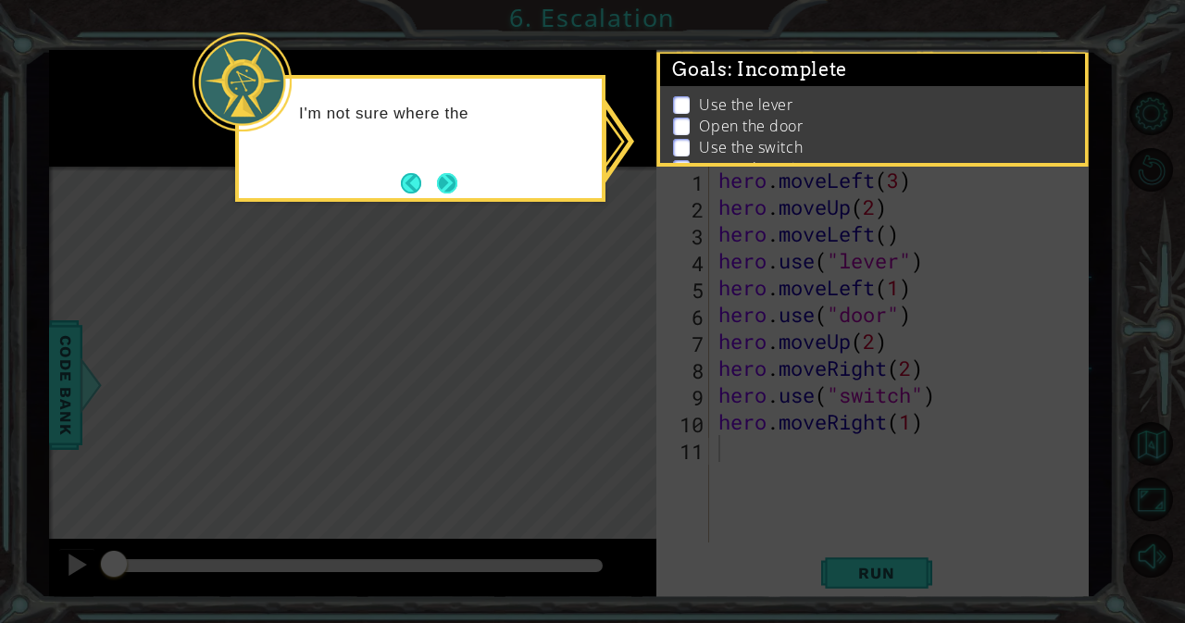
click at [452, 179] on button "Next" at bounding box center [447, 183] width 20 height 20
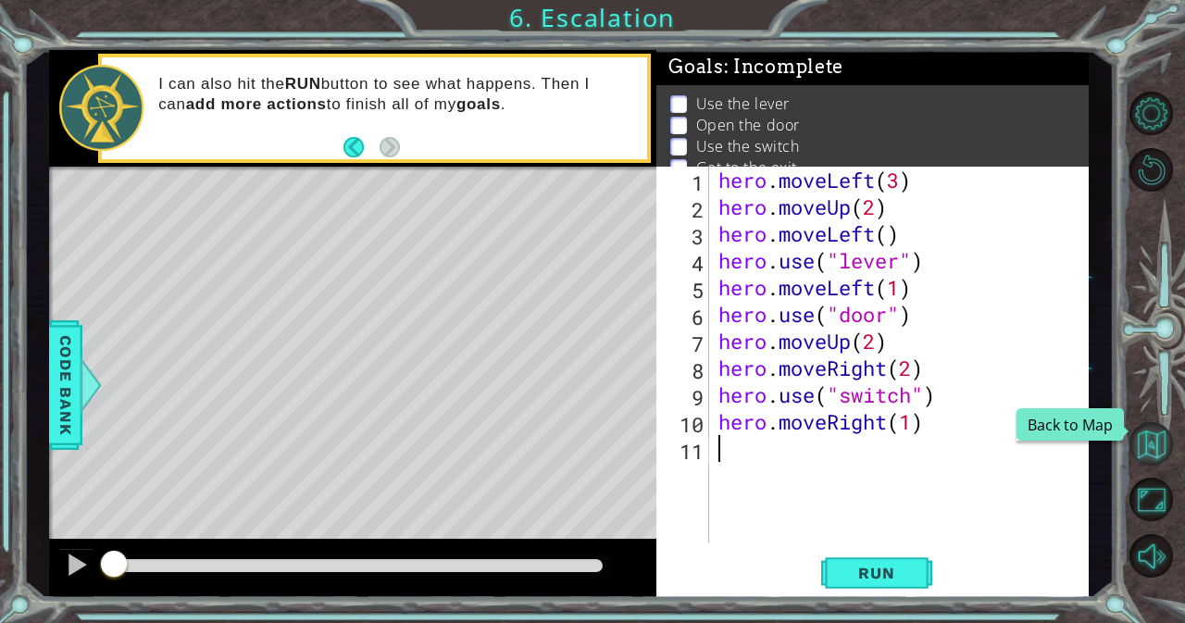
click at [1159, 452] on button "Back to Map" at bounding box center [1152, 444] width 44 height 44
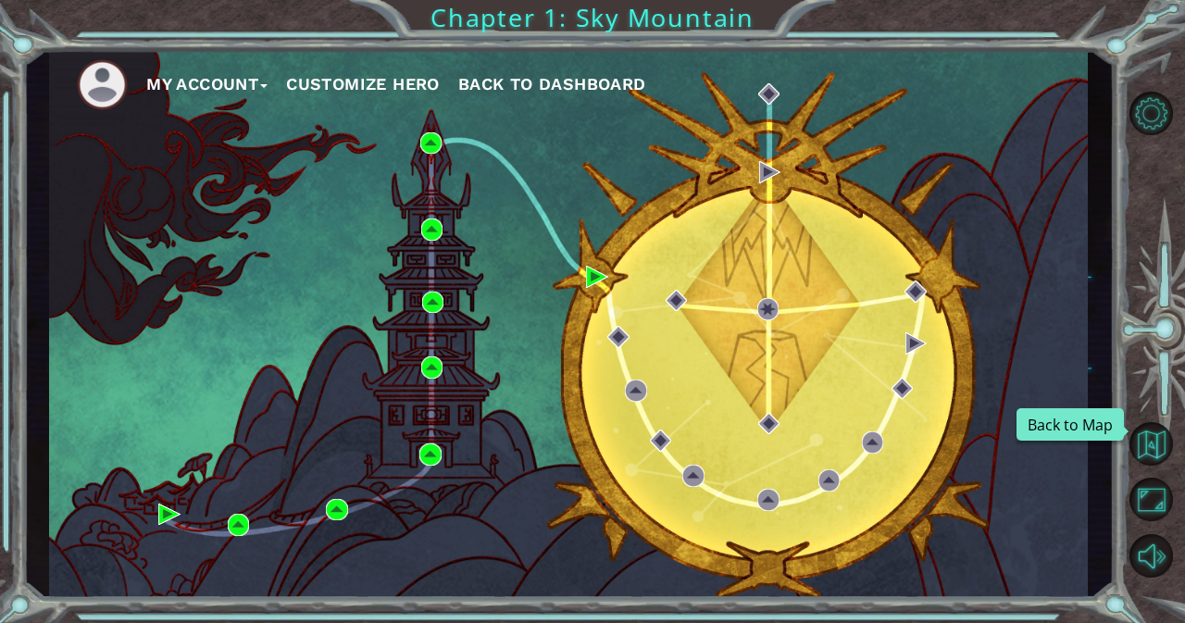
drag, startPoint x: 1159, startPoint y: 452, endPoint x: 561, endPoint y: 482, distance: 598.9
click at [561, 482] on div "My Account Customize Hero Back to Dashboard" at bounding box center [568, 324] width 1039 height 548
click at [432, 301] on img at bounding box center [433, 303] width 22 height 22
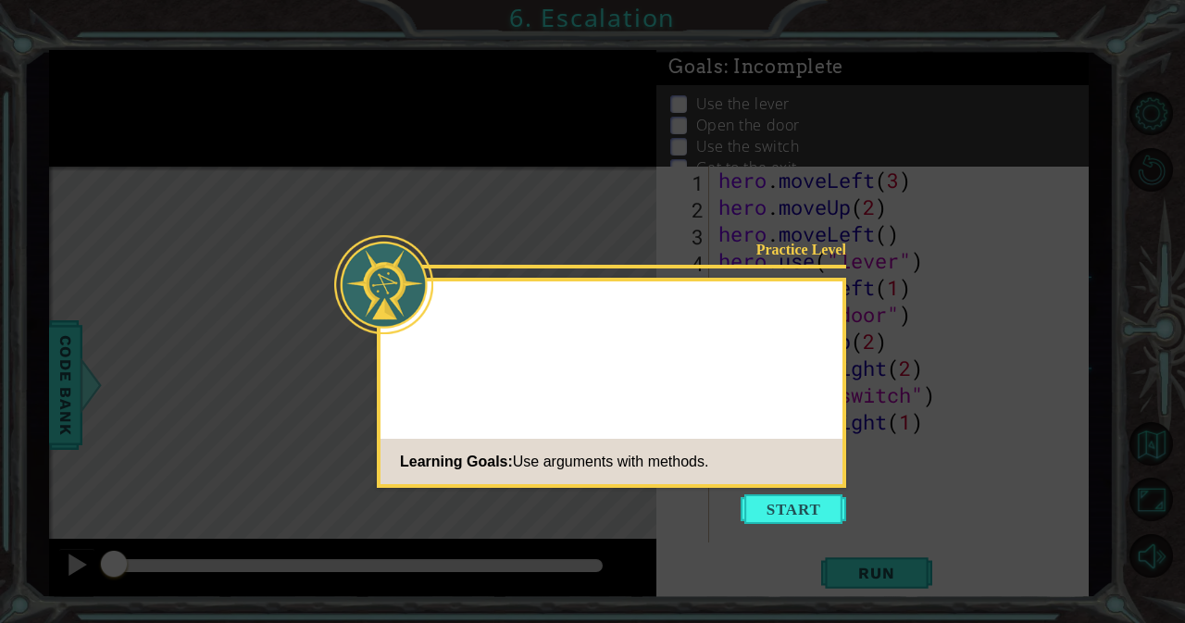
click at [945, 417] on icon at bounding box center [592, 311] width 1185 height 623
click at [798, 501] on button "Start" at bounding box center [794, 509] width 106 height 30
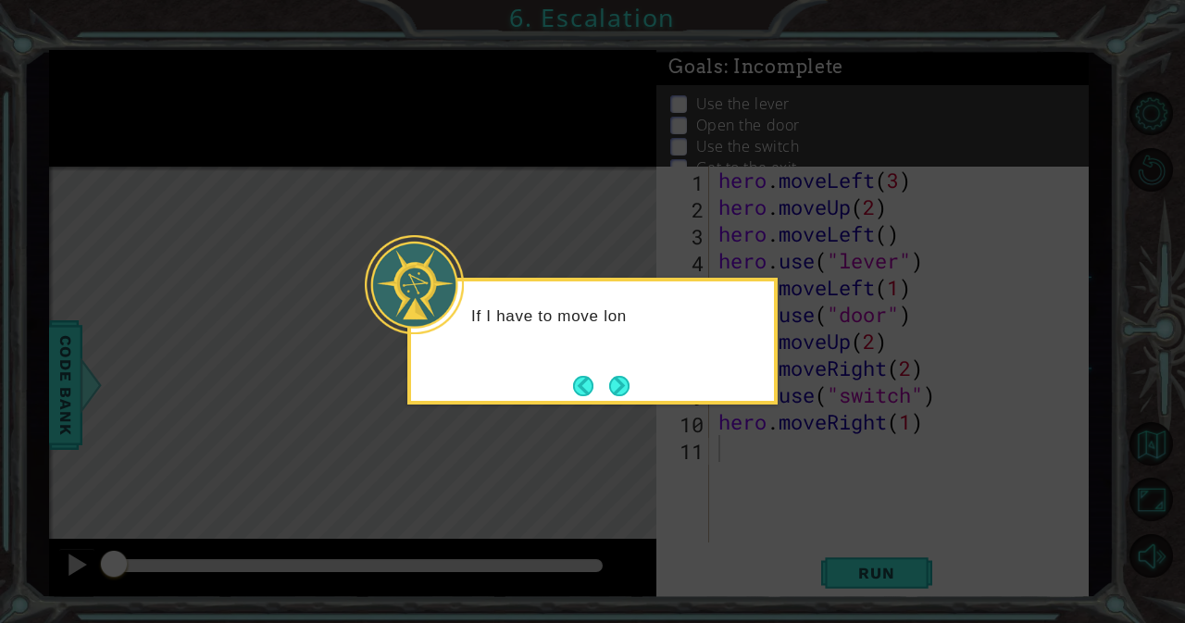
click at [1133, 456] on icon at bounding box center [592, 311] width 1185 height 623
click at [624, 374] on footer at bounding box center [601, 386] width 56 height 28
click at [617, 390] on button "Next" at bounding box center [619, 386] width 20 height 20
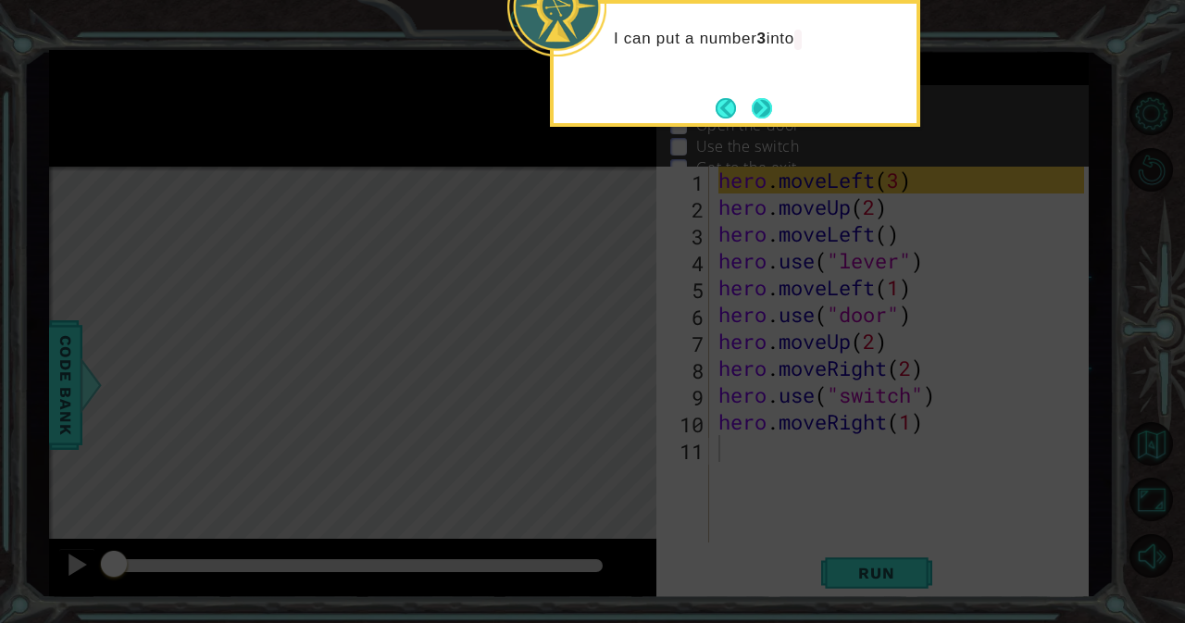
click at [769, 100] on button "Next" at bounding box center [762, 108] width 20 height 20
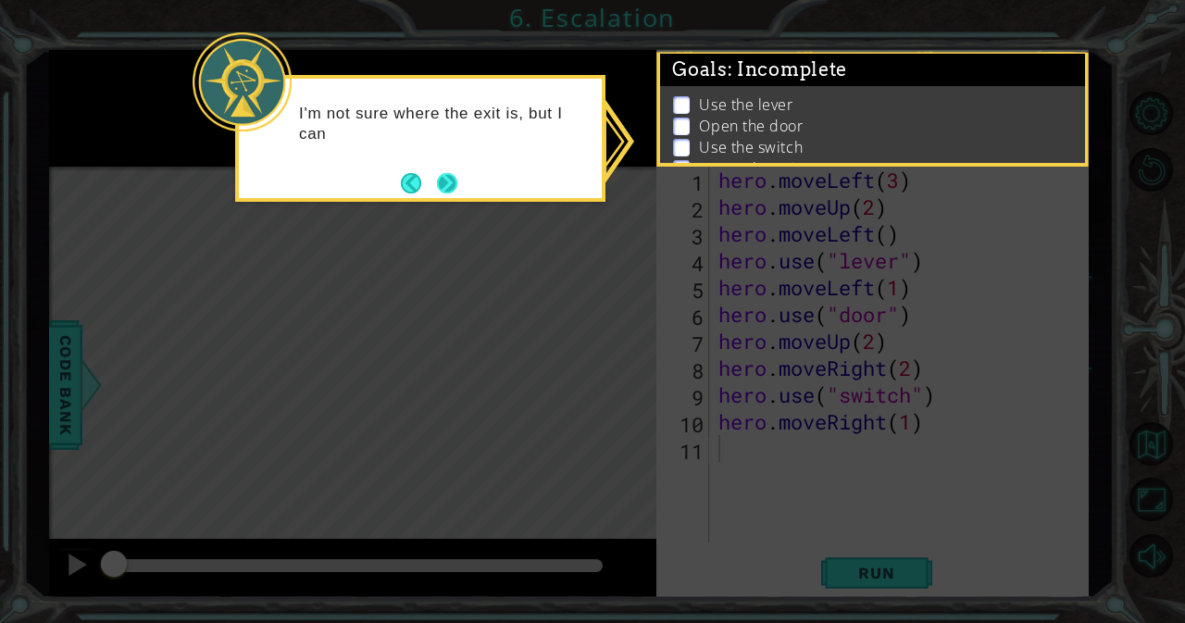
click at [441, 183] on button "Next" at bounding box center [447, 183] width 20 height 20
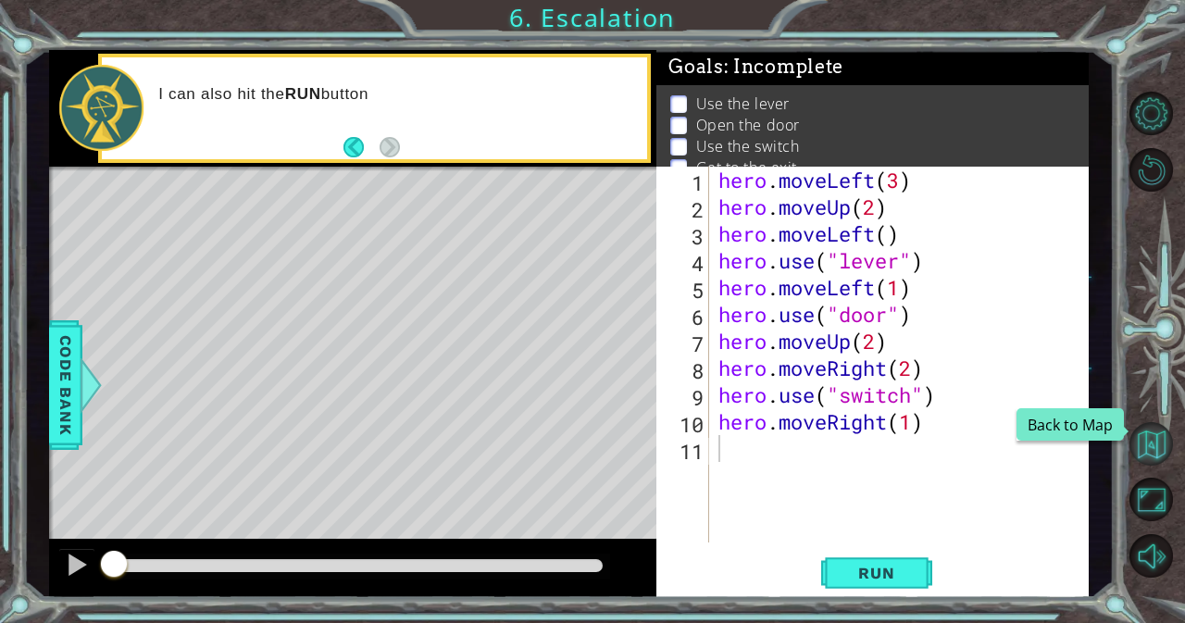
click at [1152, 428] on button "Back to Map" at bounding box center [1152, 444] width 44 height 44
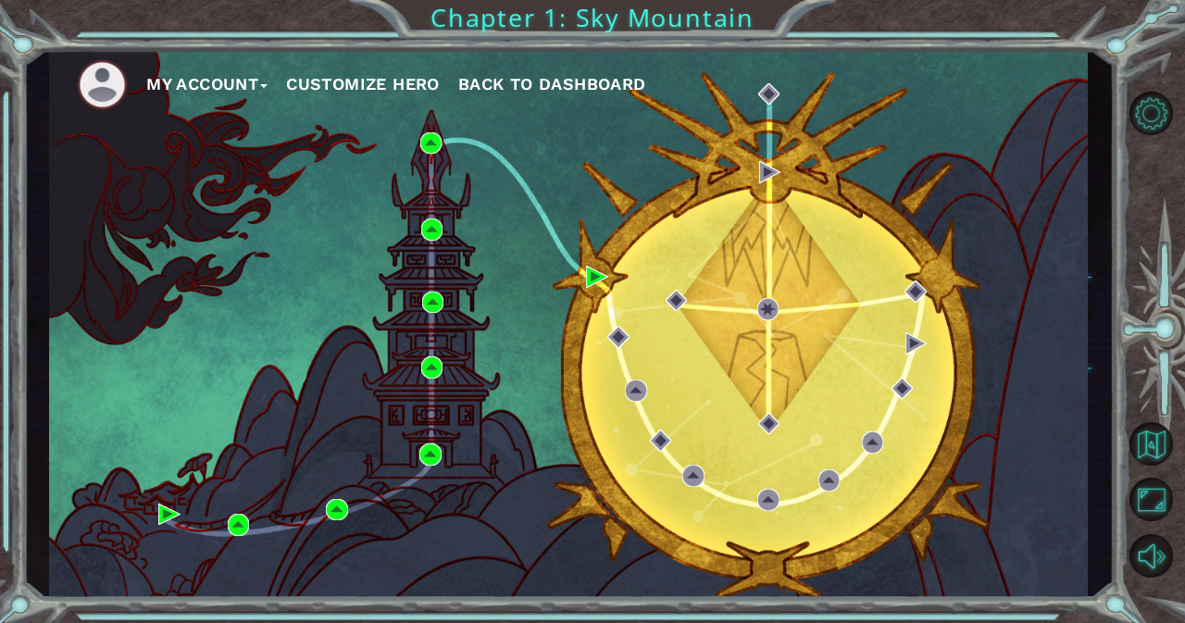
click at [432, 217] on div "My Account Customize Hero Back to Dashboard" at bounding box center [568, 324] width 1039 height 548
click at [428, 229] on img at bounding box center [432, 230] width 22 height 22
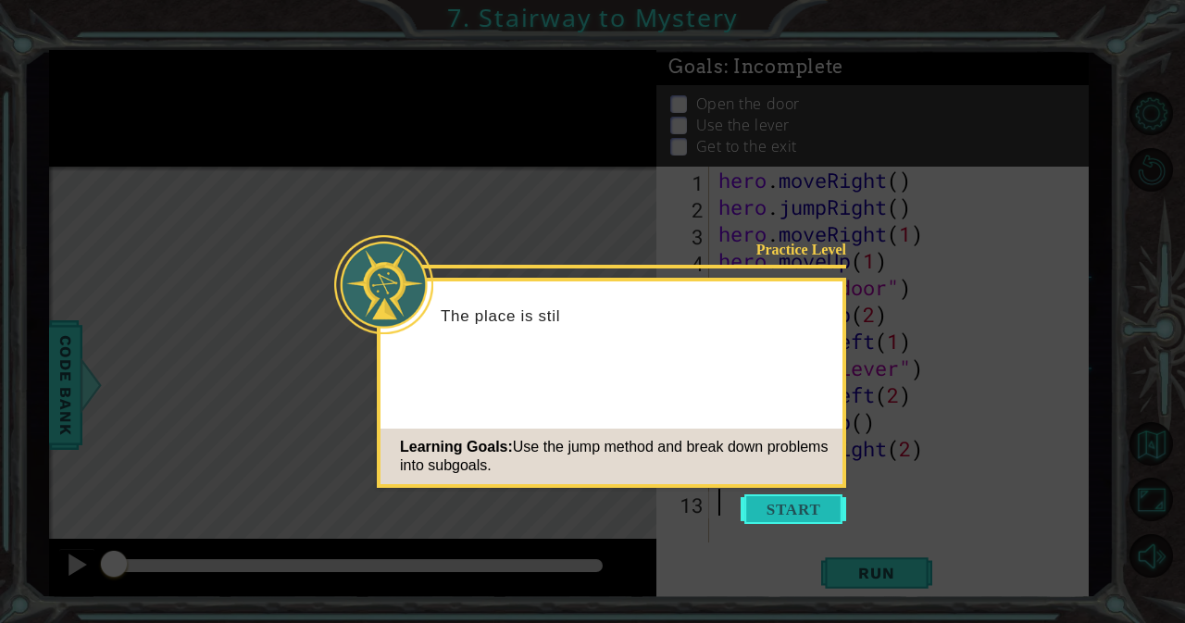
click at [792, 510] on button "Start" at bounding box center [794, 509] width 106 height 30
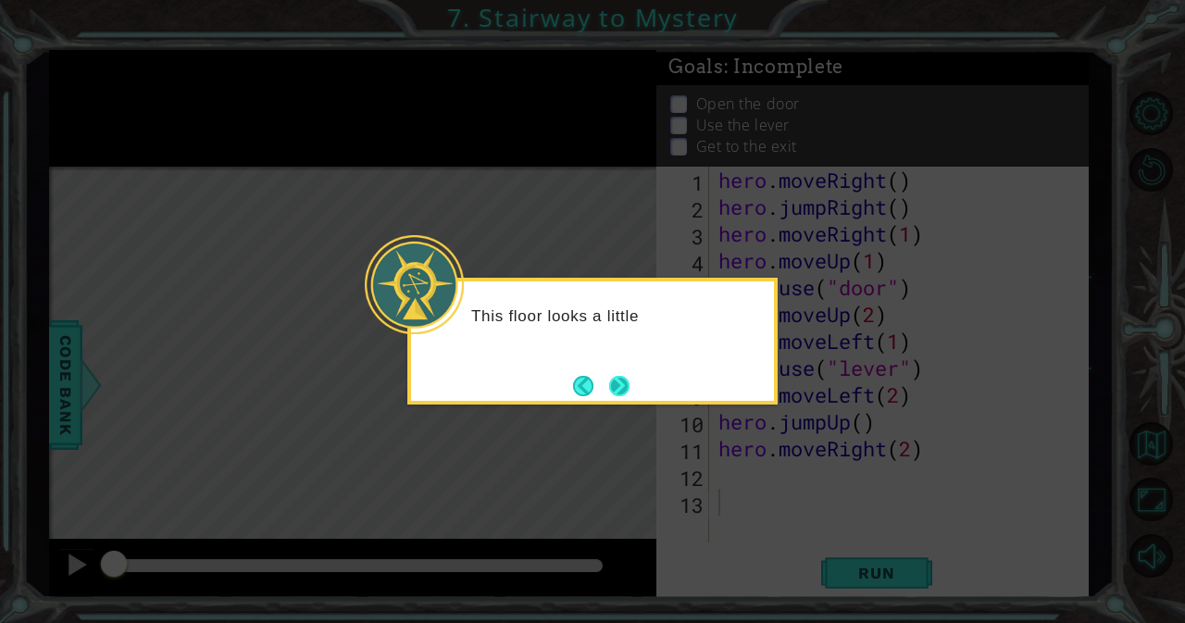
click at [619, 376] on button "Next" at bounding box center [619, 386] width 20 height 20
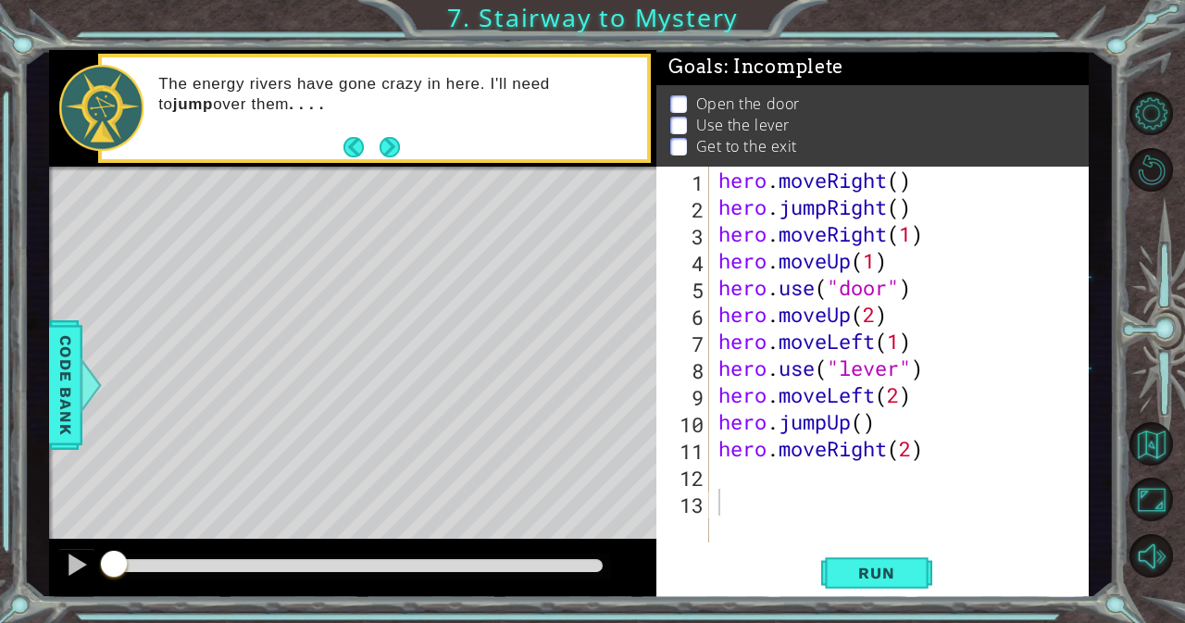
drag, startPoint x: 713, startPoint y: 177, endPoint x: 624, endPoint y: 199, distance: 91.6
click at [624, 199] on div "Level Map" at bounding box center [477, 439] width 856 height 545
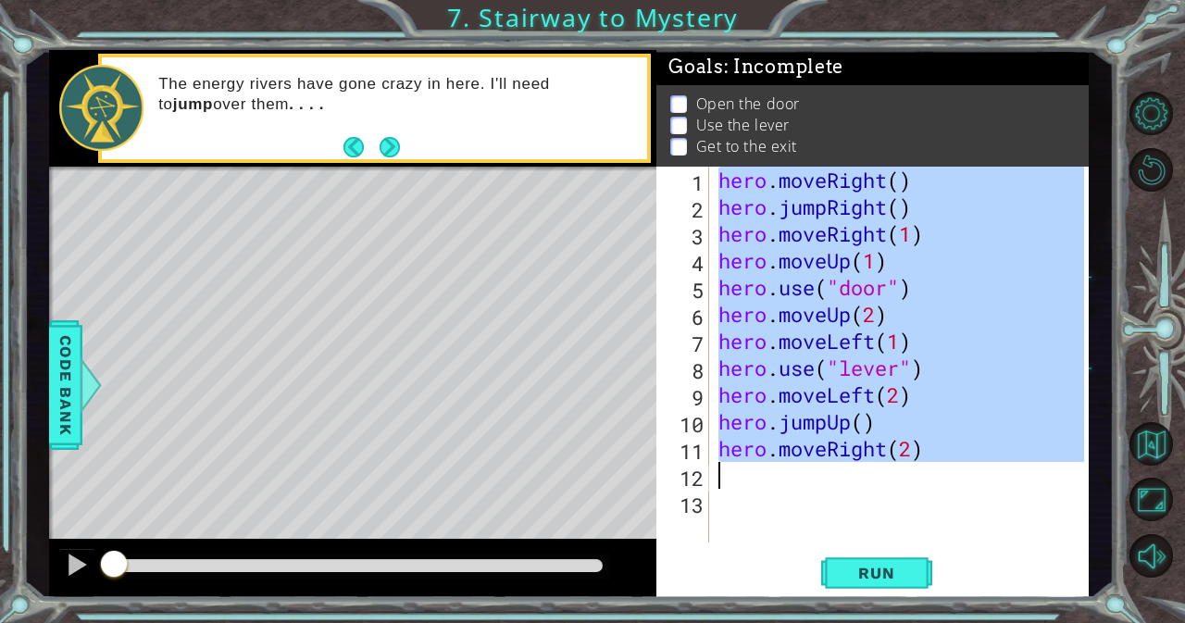
drag, startPoint x: 717, startPoint y: 179, endPoint x: 971, endPoint y: 459, distance: 378.9
click at [971, 459] on div "hero . moveRight ( ) hero . jumpRight ( ) hero . moveRight ( 1 ) hero . moveUp …" at bounding box center [904, 382] width 379 height 430
click at [864, 583] on button "Run" at bounding box center [876, 573] width 111 height 44
type textarea "hero.moveRight(2)"
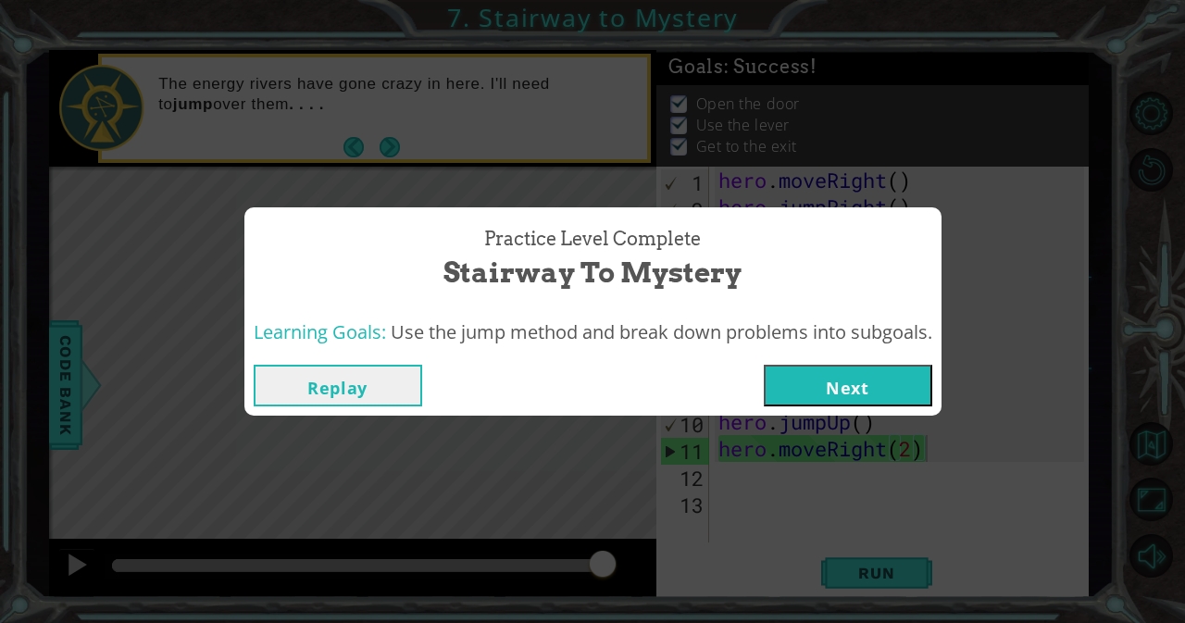
click at [887, 391] on button "Next" at bounding box center [848, 386] width 169 height 42
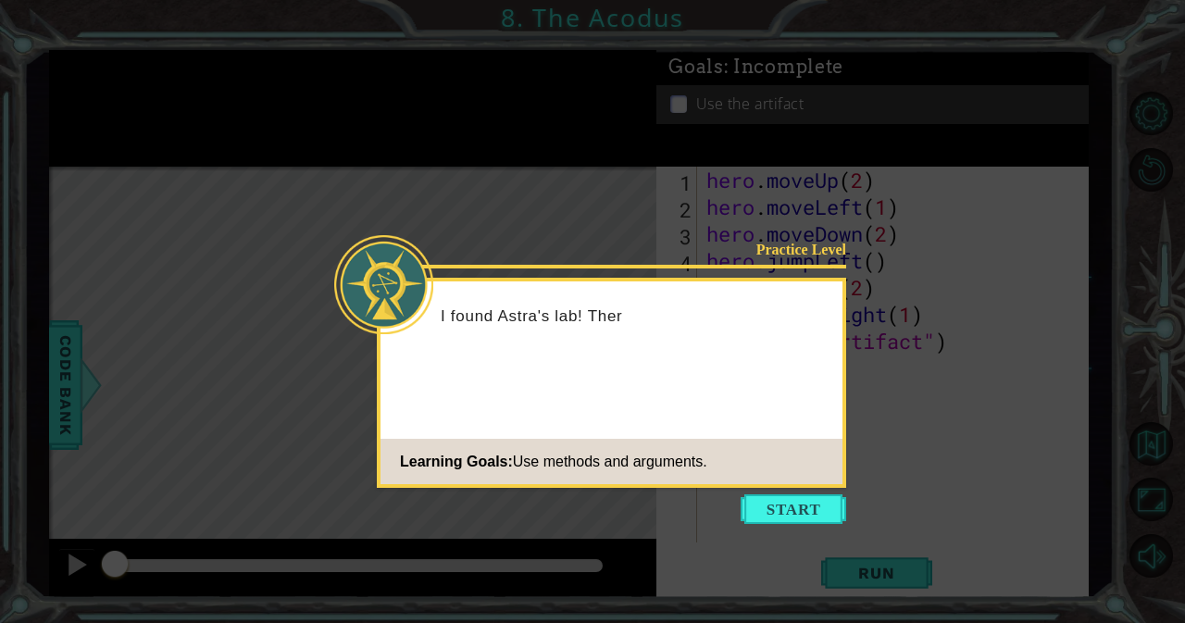
click at [817, 535] on icon at bounding box center [592, 311] width 1185 height 623
click at [788, 510] on button "Start" at bounding box center [794, 509] width 106 height 30
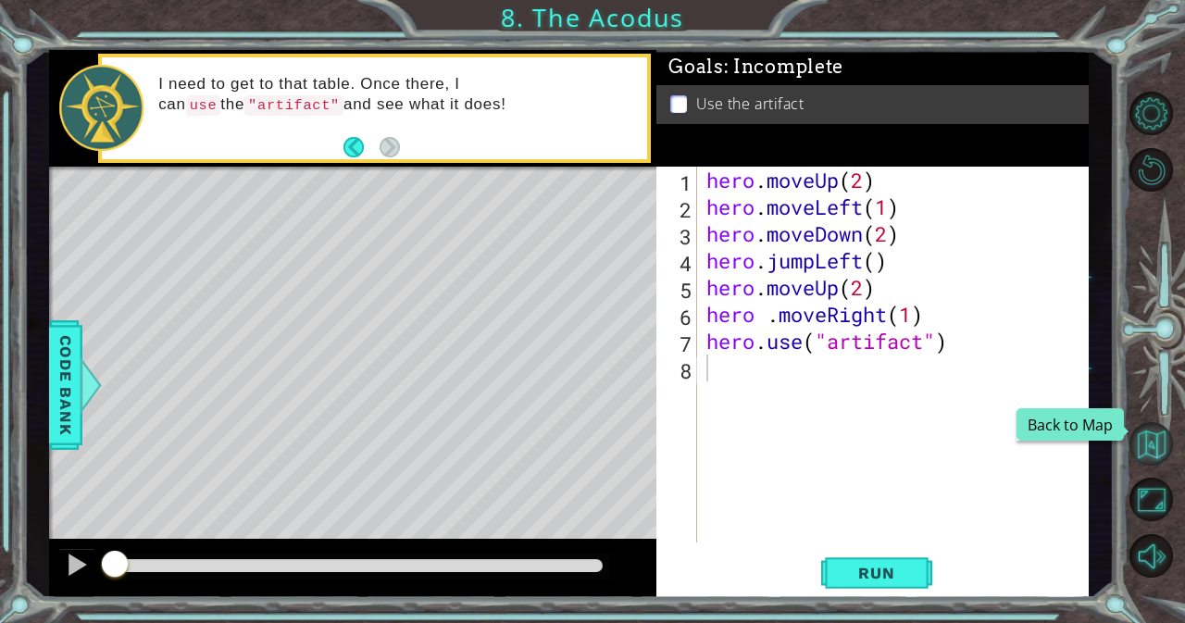
click at [1165, 431] on button "Back to Map" at bounding box center [1152, 444] width 44 height 44
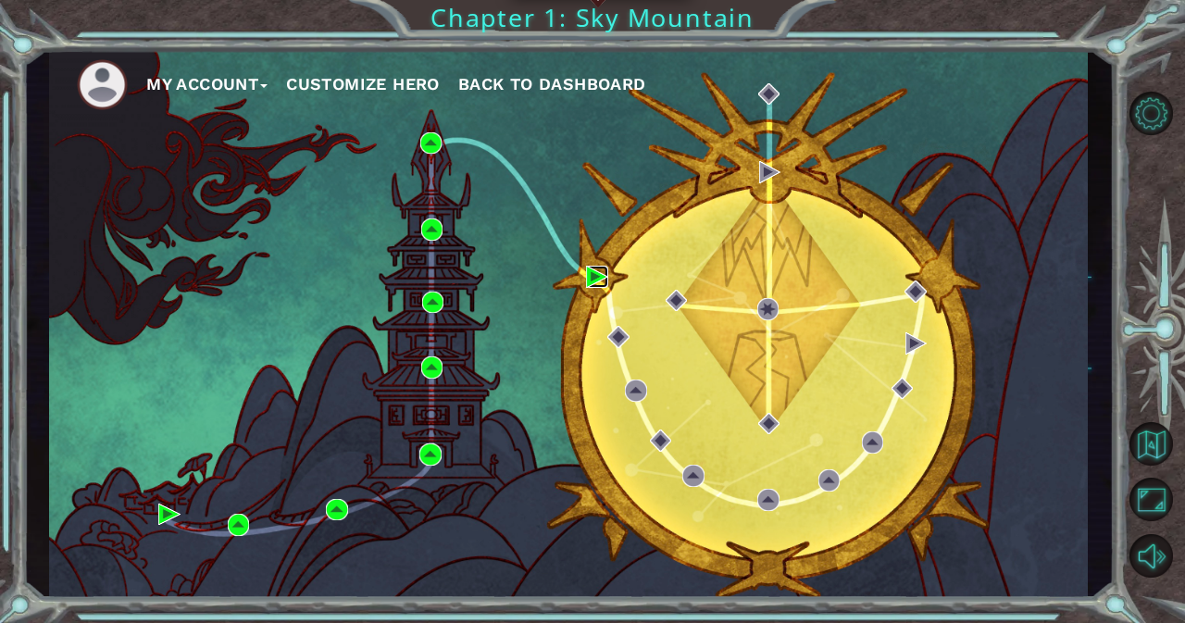
click at [590, 272] on img at bounding box center [597, 277] width 22 height 22
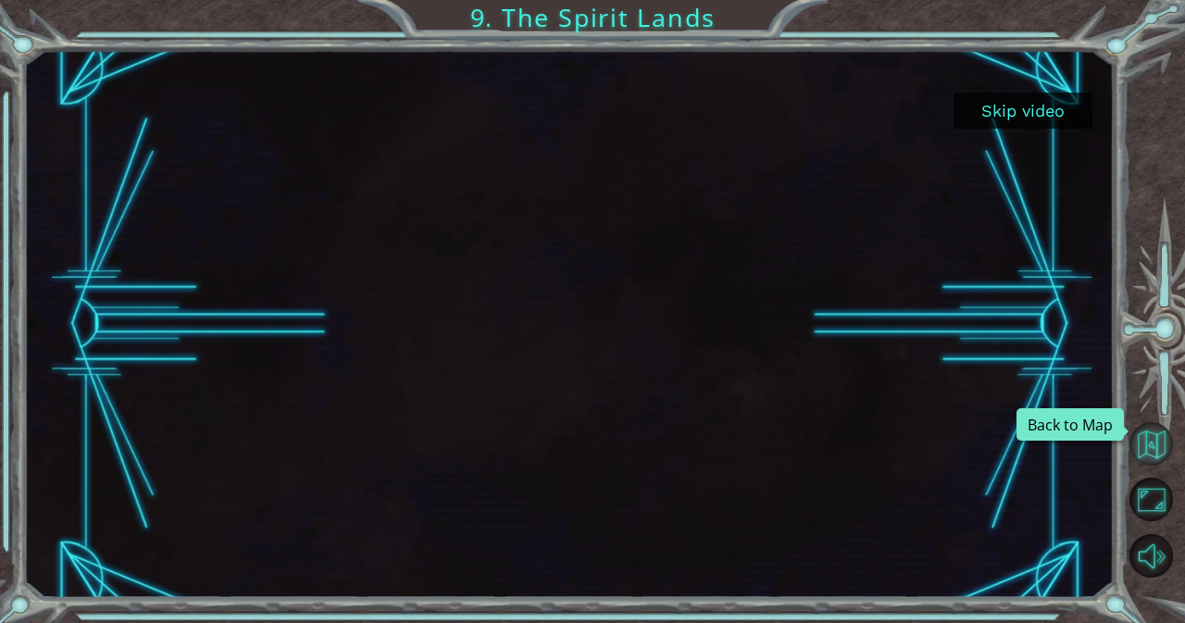
click at [1154, 457] on button "Back to Map" at bounding box center [1152, 444] width 44 height 44
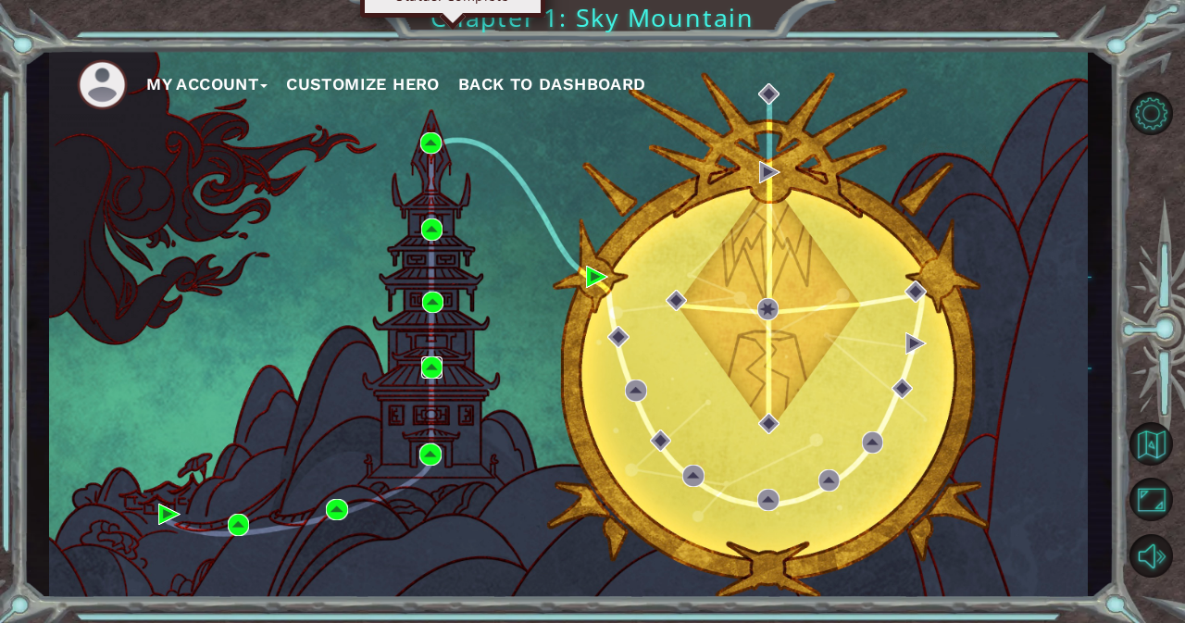
click at [437, 368] on img at bounding box center [432, 367] width 22 height 22
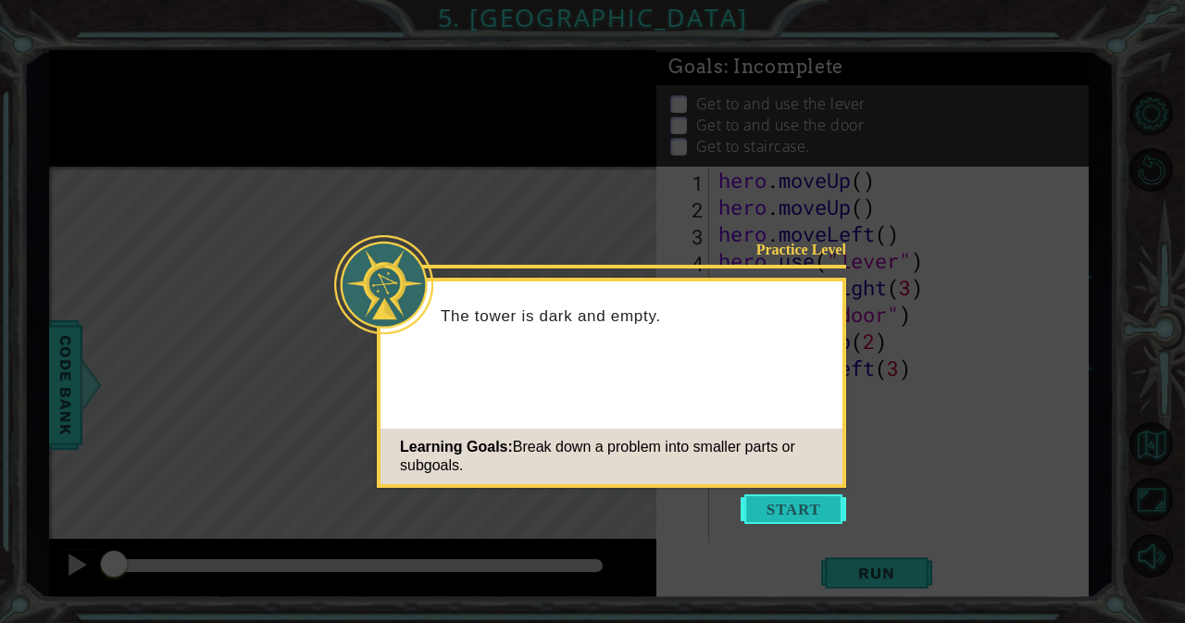
click at [782, 515] on button "Start" at bounding box center [794, 509] width 106 height 30
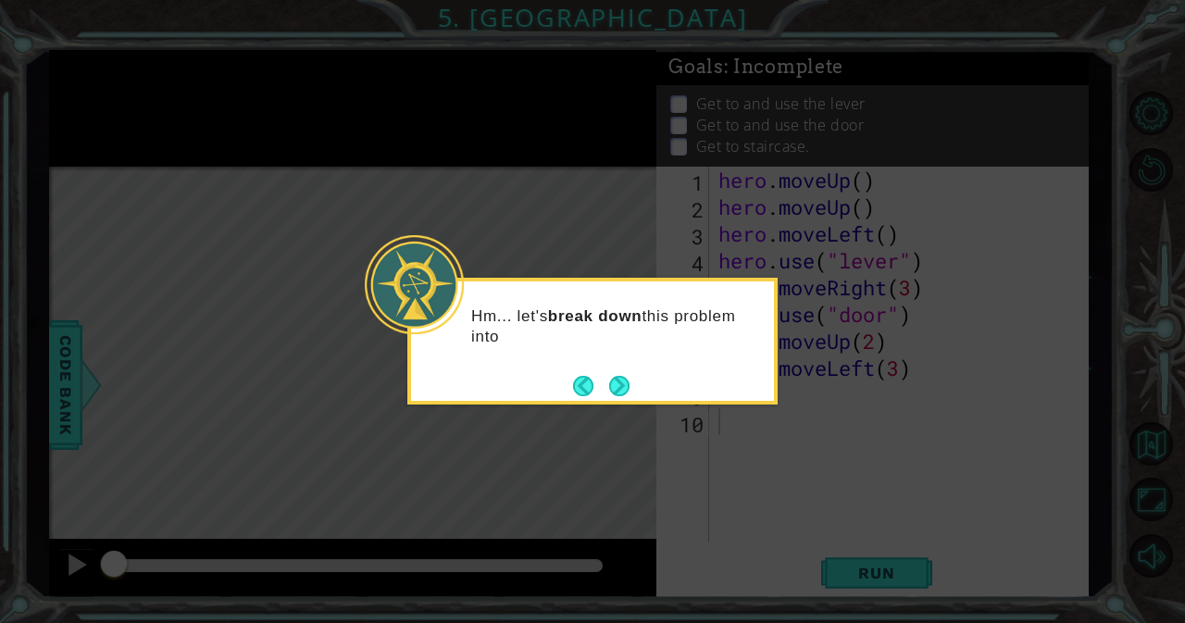
click at [638, 386] on div "Hm... let's break down this problem into" at bounding box center [592, 341] width 370 height 127
click at [628, 385] on button "Next" at bounding box center [619, 386] width 20 height 20
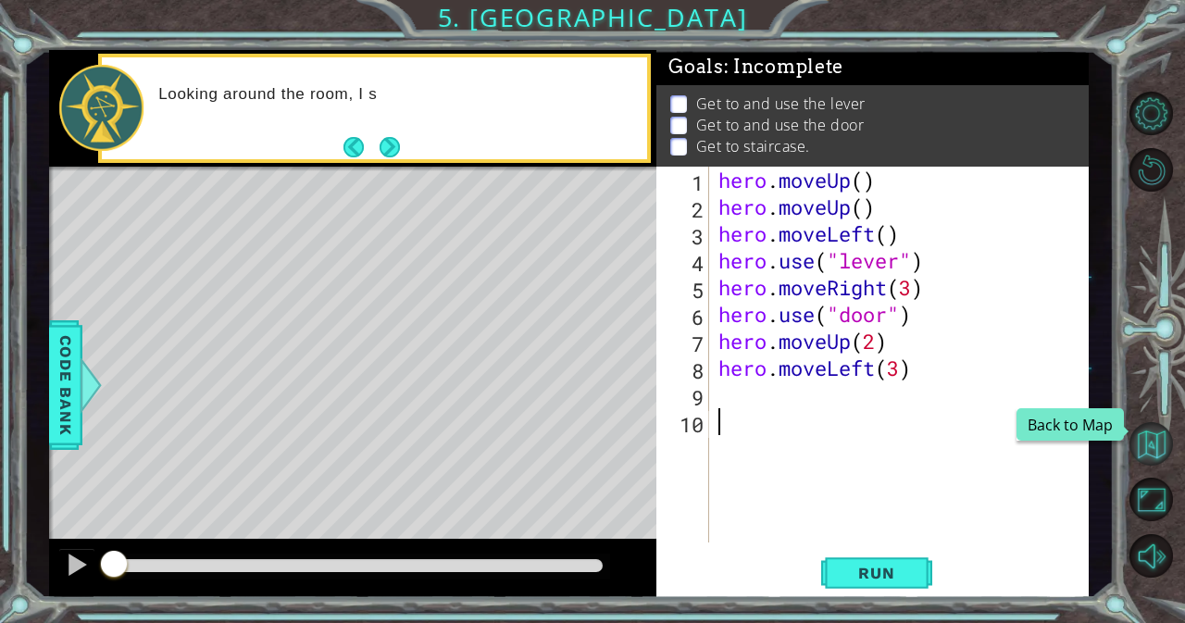
click at [1155, 446] on button "Back to Map" at bounding box center [1152, 444] width 44 height 44
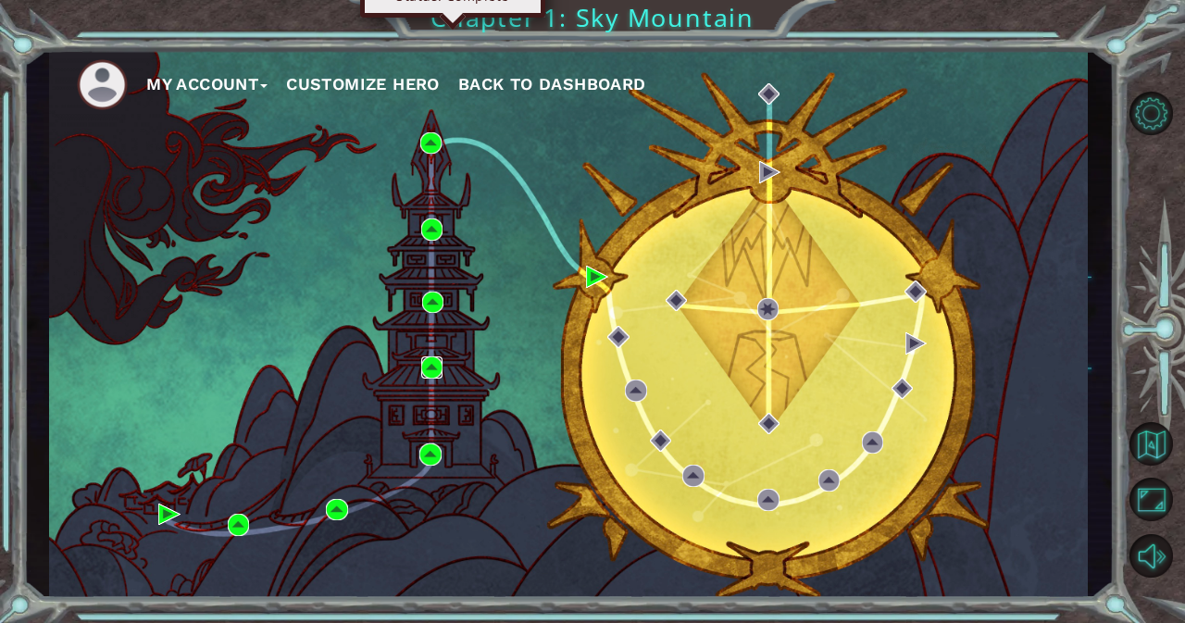
click at [428, 358] on img at bounding box center [432, 367] width 22 height 22
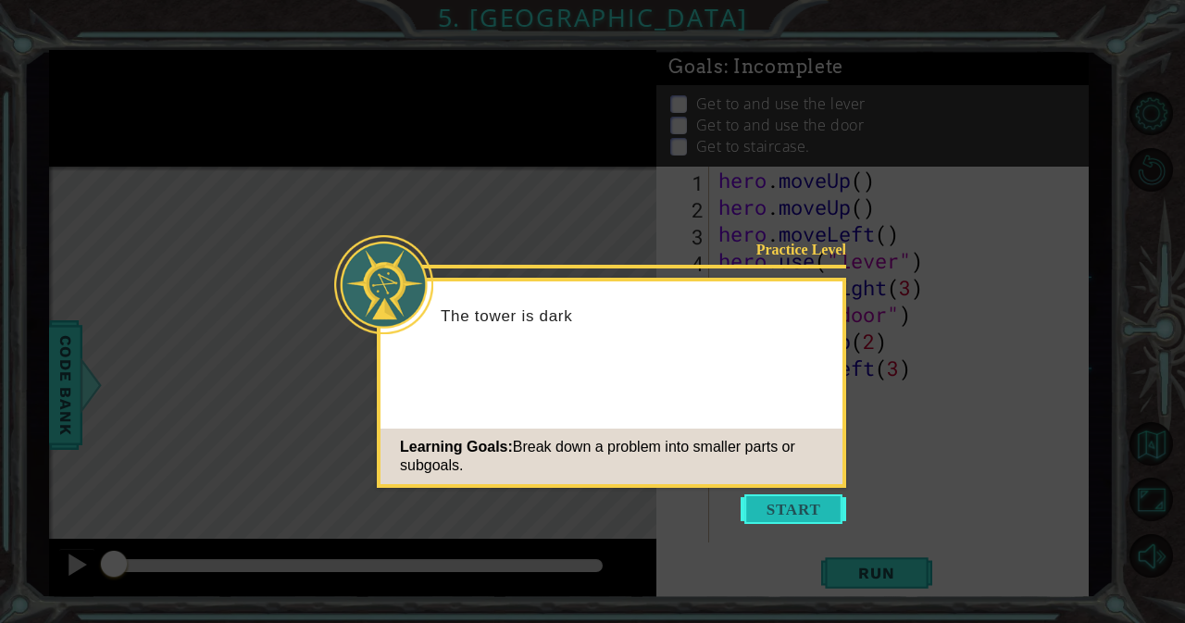
click at [815, 505] on button "Start" at bounding box center [794, 509] width 106 height 30
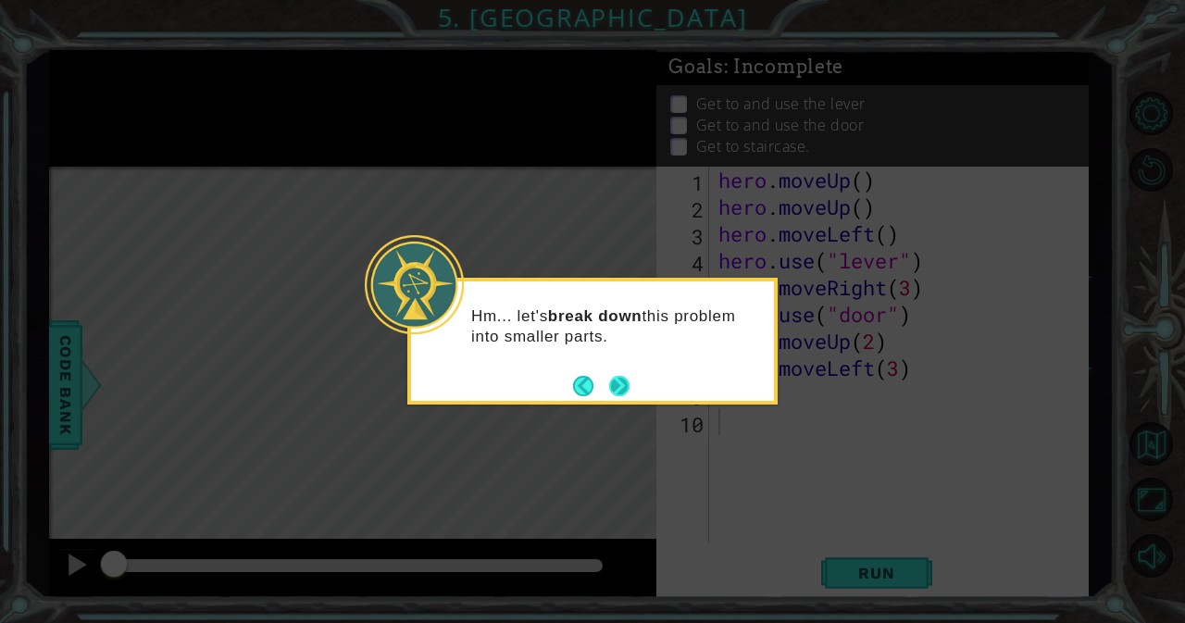
click at [611, 372] on footer at bounding box center [601, 386] width 56 height 28
click at [618, 381] on button "Next" at bounding box center [619, 386] width 20 height 20
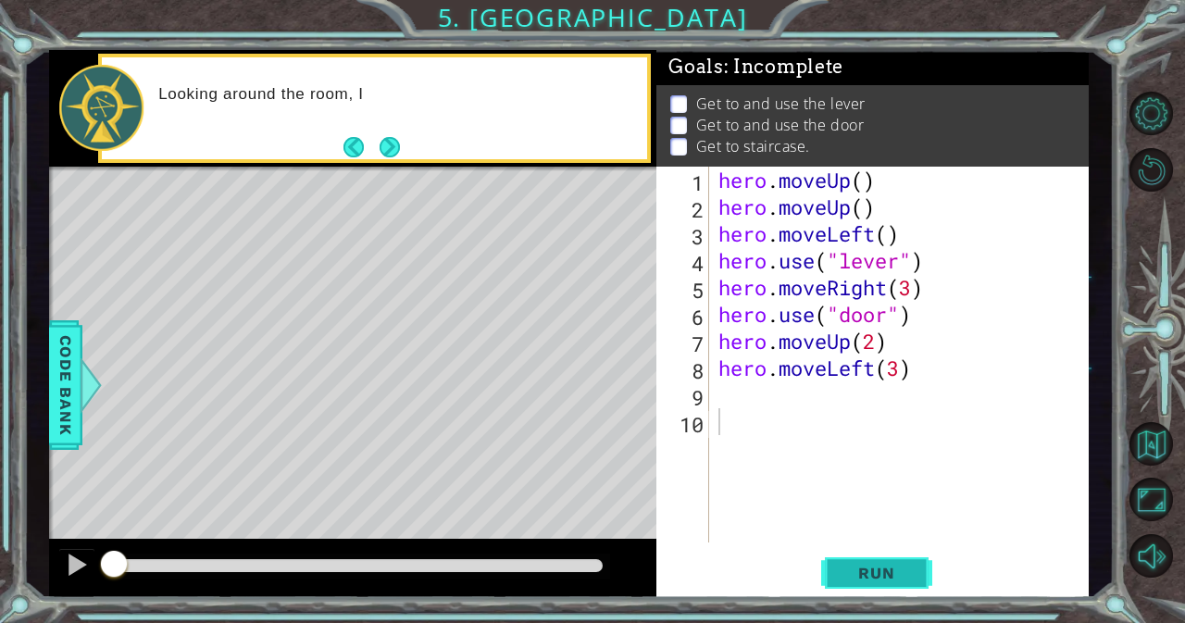
click at [869, 573] on span "Run" at bounding box center [876, 573] width 73 height 19
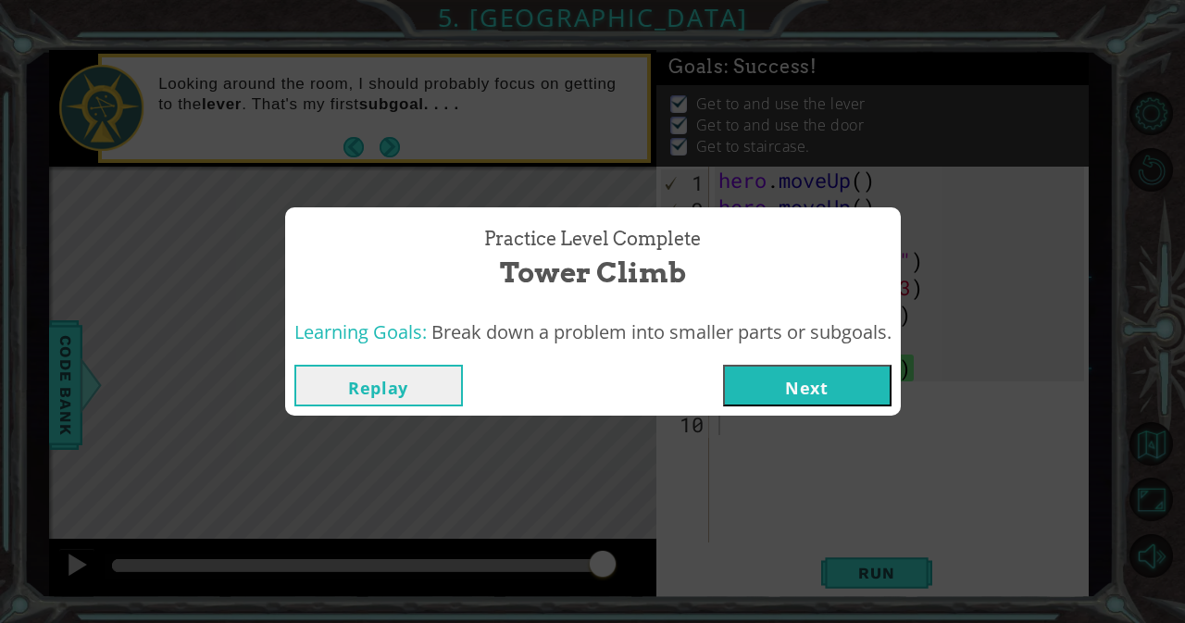
click at [790, 382] on button "Next" at bounding box center [807, 386] width 169 height 42
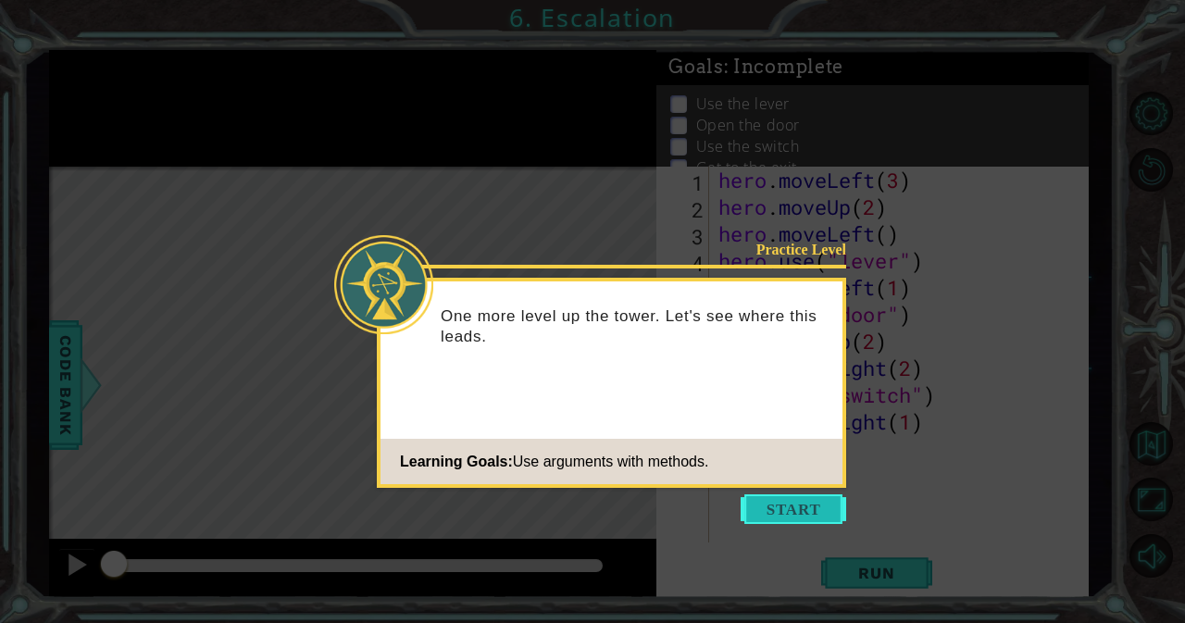
click at [819, 508] on button "Start" at bounding box center [794, 509] width 106 height 30
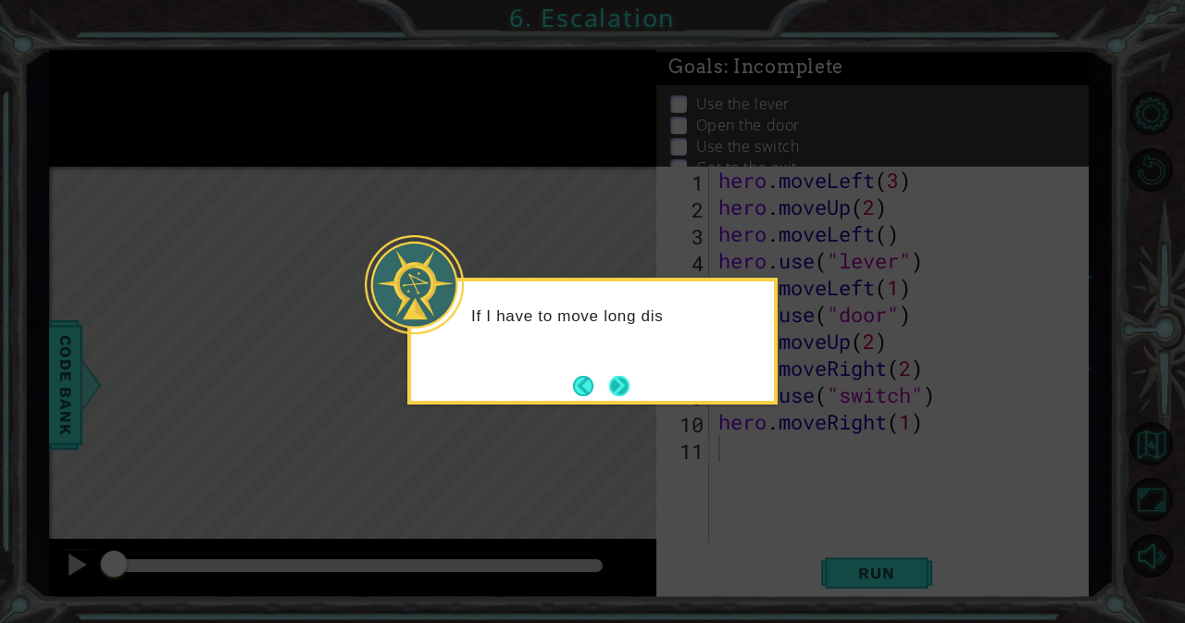
click at [621, 383] on button "Next" at bounding box center [619, 385] width 21 height 21
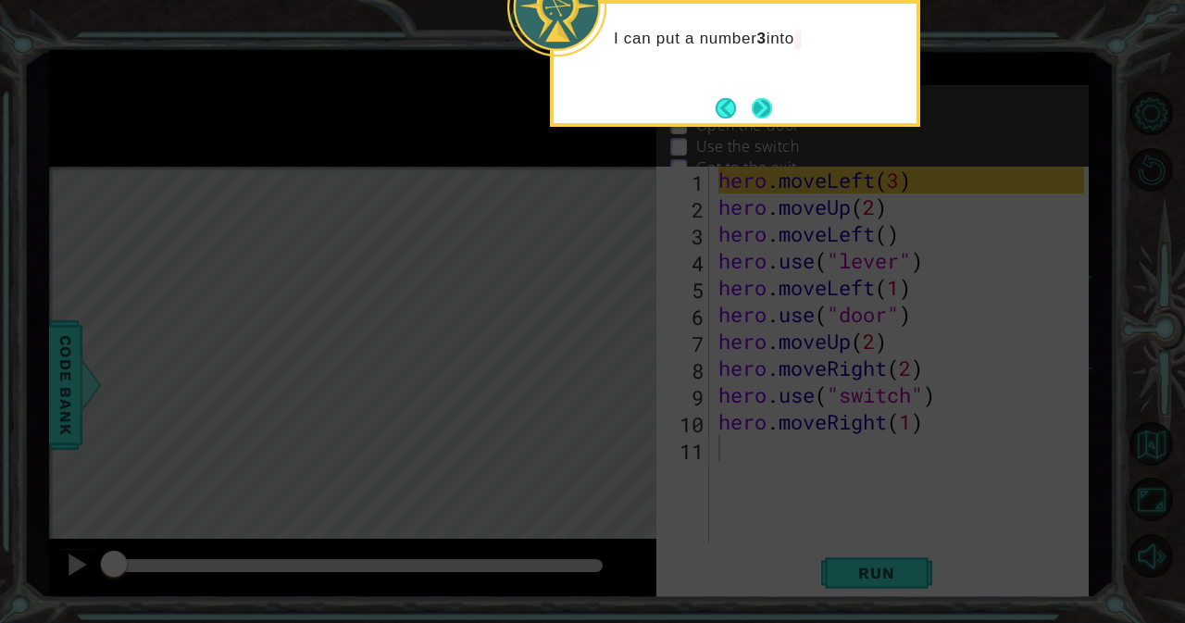
click at [772, 98] on button "Next" at bounding box center [762, 108] width 20 height 20
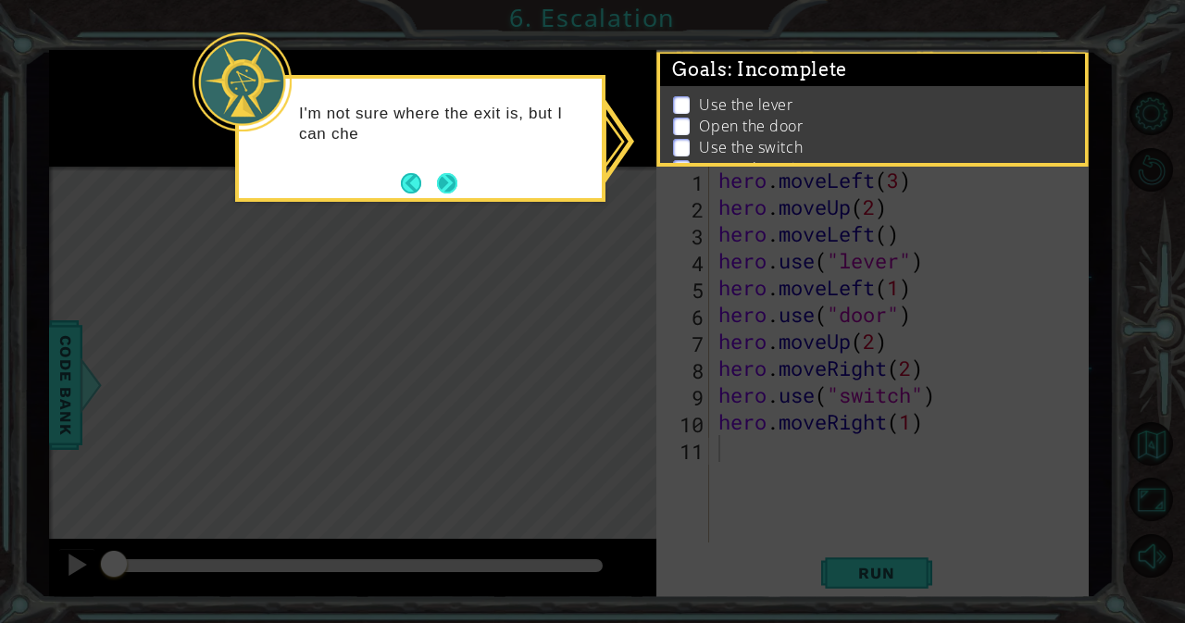
click at [444, 190] on button "Next" at bounding box center [447, 183] width 20 height 20
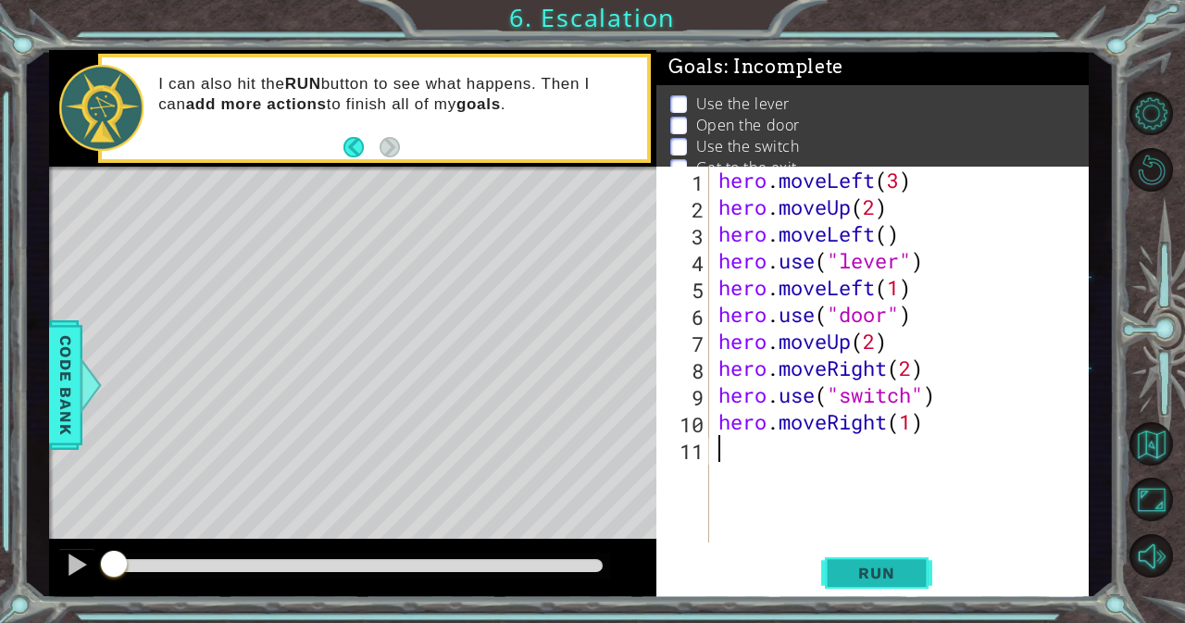
click at [906, 572] on span "Run" at bounding box center [876, 573] width 73 height 19
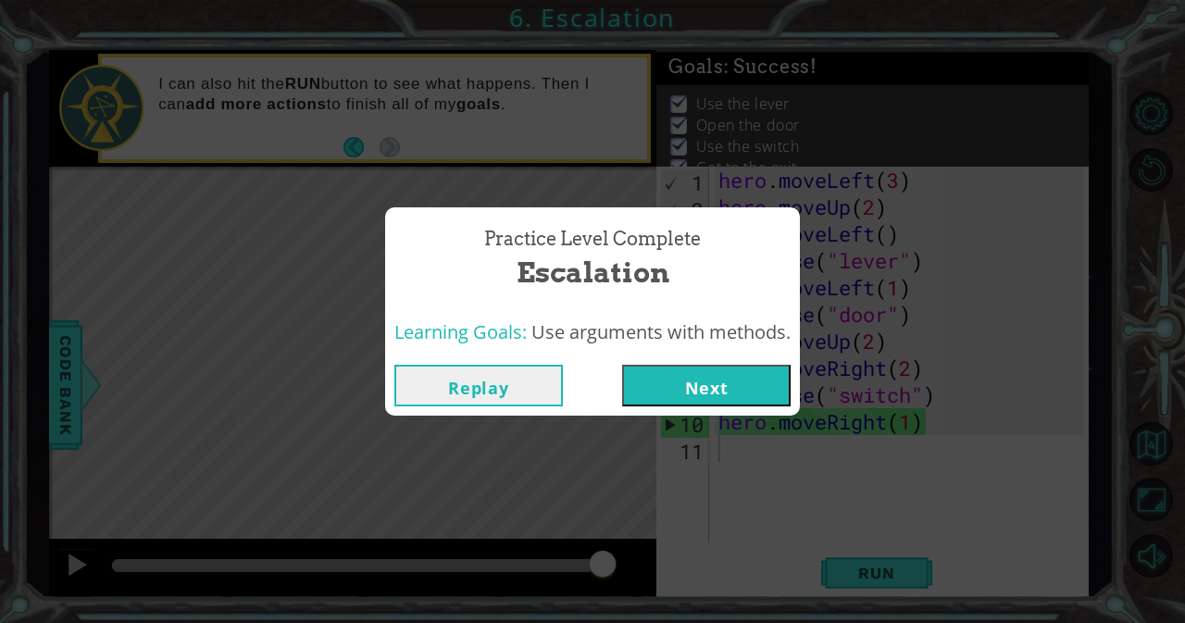
click at [714, 382] on button "Next" at bounding box center [706, 386] width 169 height 42
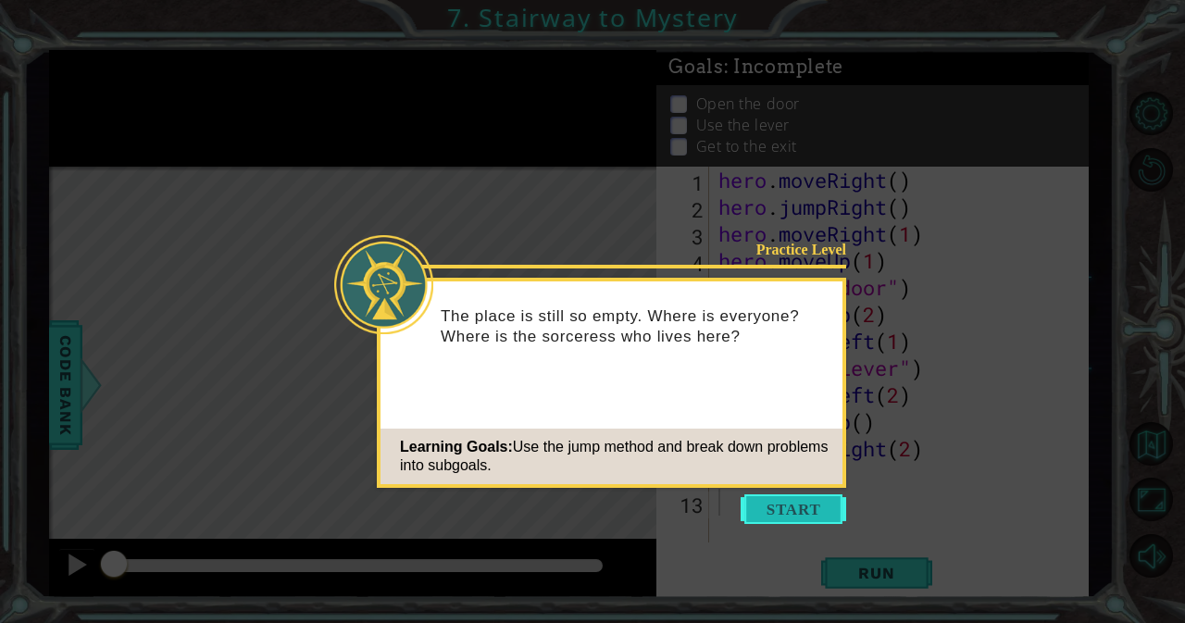
click at [795, 515] on button "Start" at bounding box center [794, 509] width 106 height 30
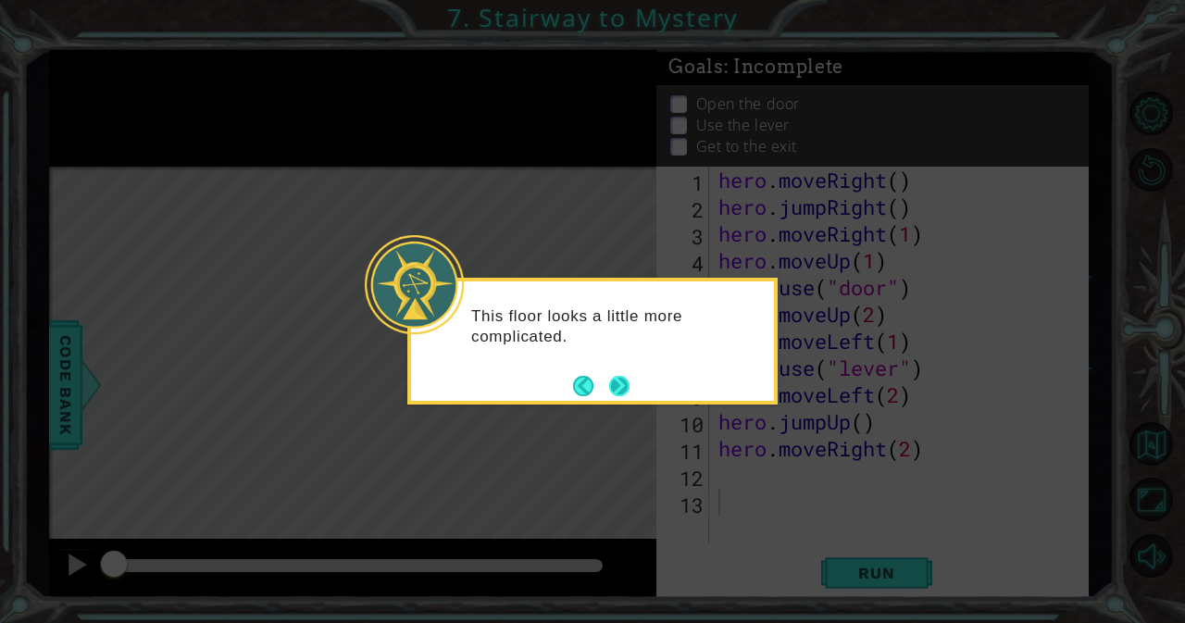
click at [618, 386] on button "Next" at bounding box center [619, 386] width 20 height 20
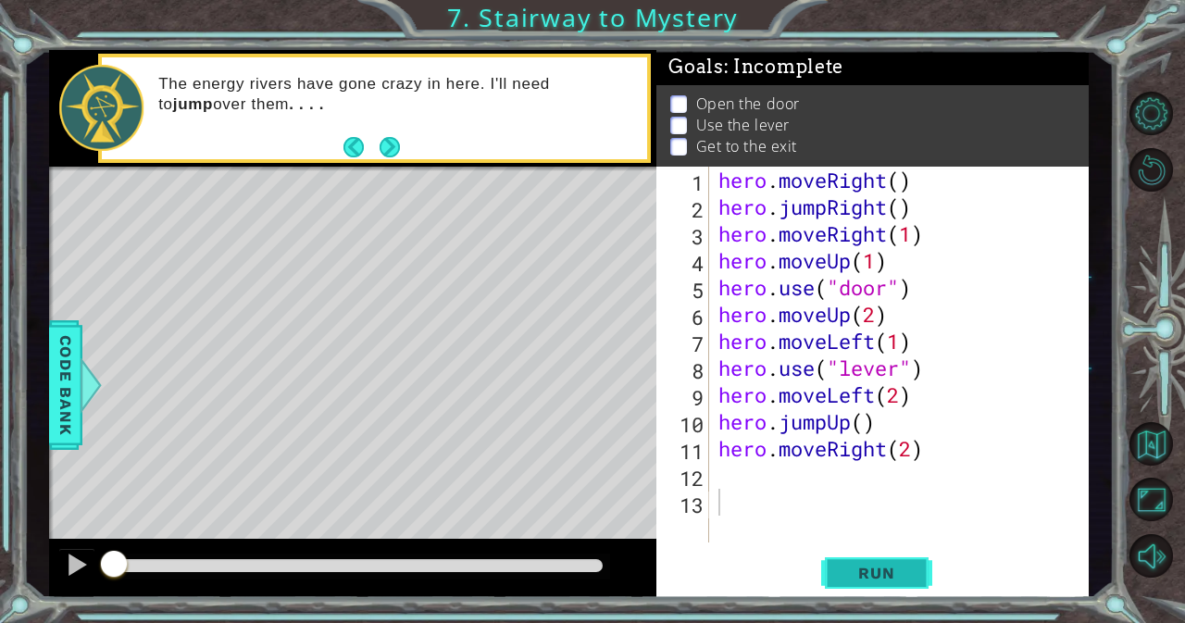
click at [874, 568] on span "Run" at bounding box center [876, 573] width 73 height 19
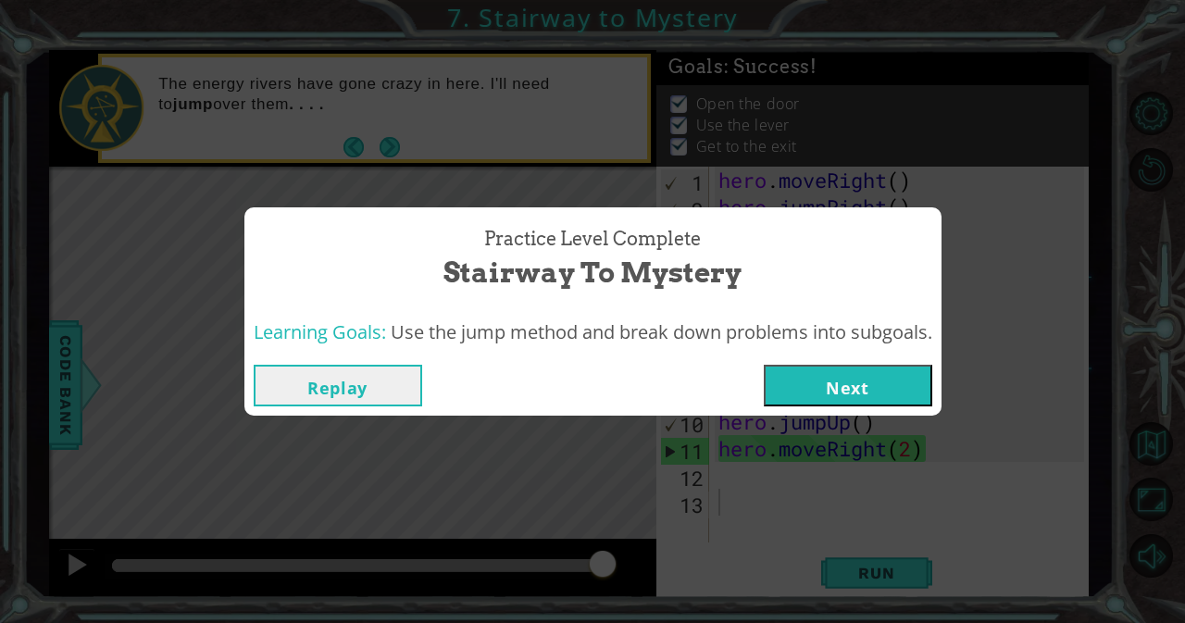
click at [859, 386] on button "Next" at bounding box center [848, 386] width 169 height 42
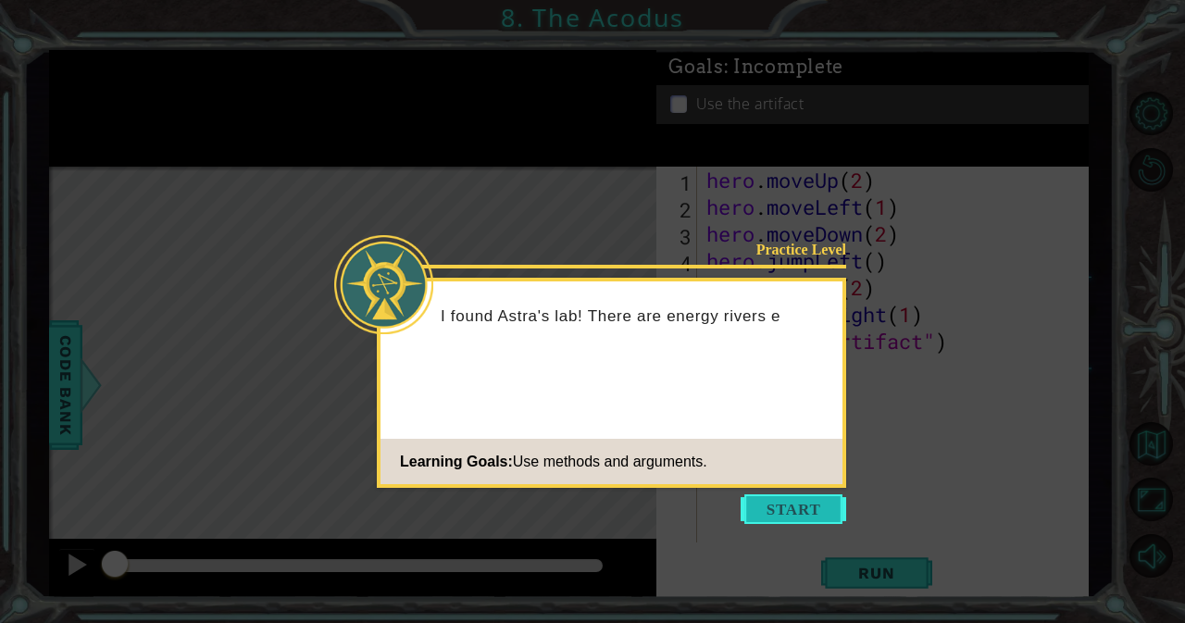
click at [793, 511] on button "Start" at bounding box center [794, 509] width 106 height 30
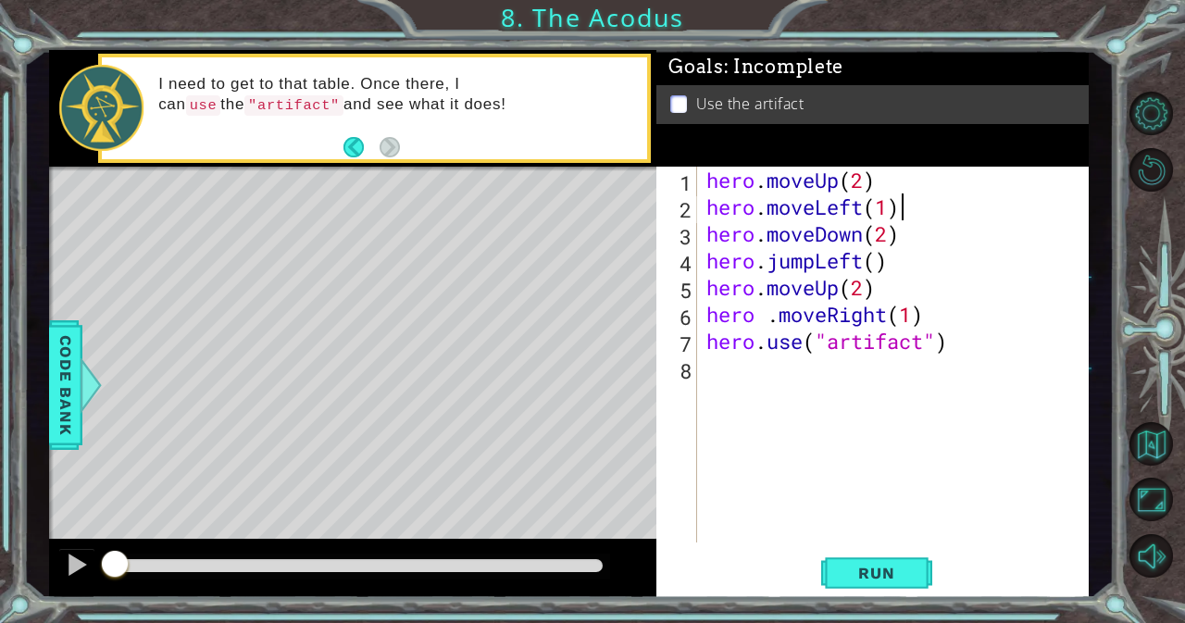
drag, startPoint x: 705, startPoint y: 175, endPoint x: 986, endPoint y: 203, distance: 282.9
click at [986, 203] on div "hero . moveUp ( 2 ) hero . moveLeft ( 1 ) hero . moveDown ( 2 ) hero . jumpLeft…" at bounding box center [898, 382] width 391 height 430
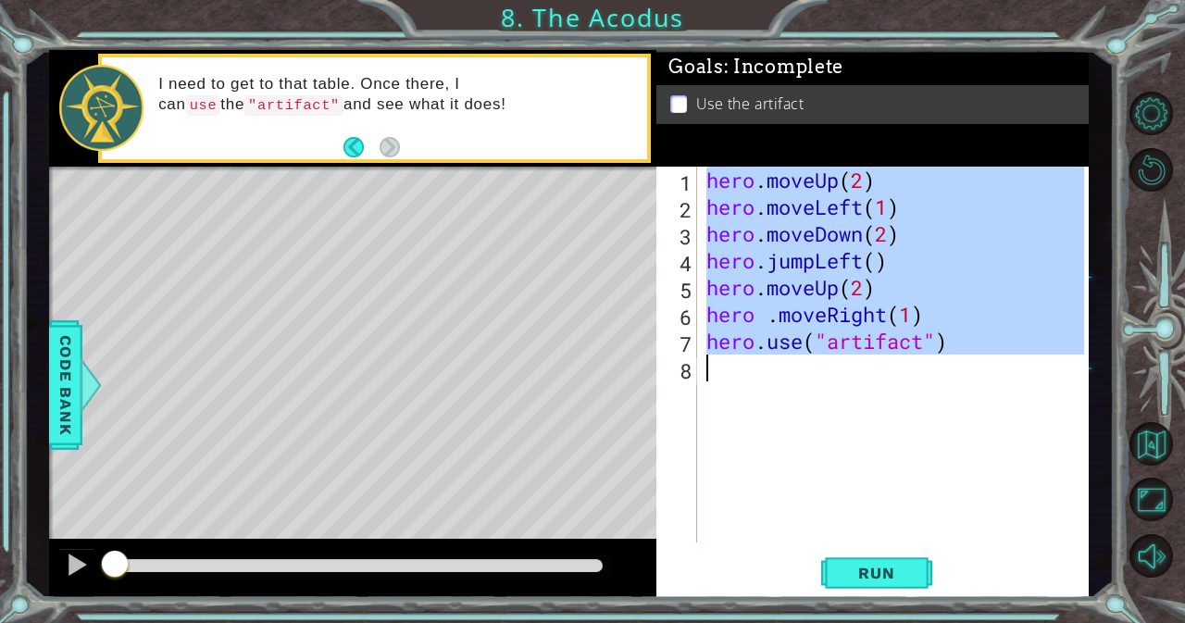
drag, startPoint x: 706, startPoint y: 173, endPoint x: 966, endPoint y: 359, distance: 319.1
click at [966, 359] on div "hero . moveUp ( 2 ) hero . moveLeft ( 1 ) hero . moveDown ( 2 ) hero . jumpLeft…" at bounding box center [898, 382] width 391 height 430
type textarea "hero.use("artifact")"
